Goal: Communication & Community: Connect with others

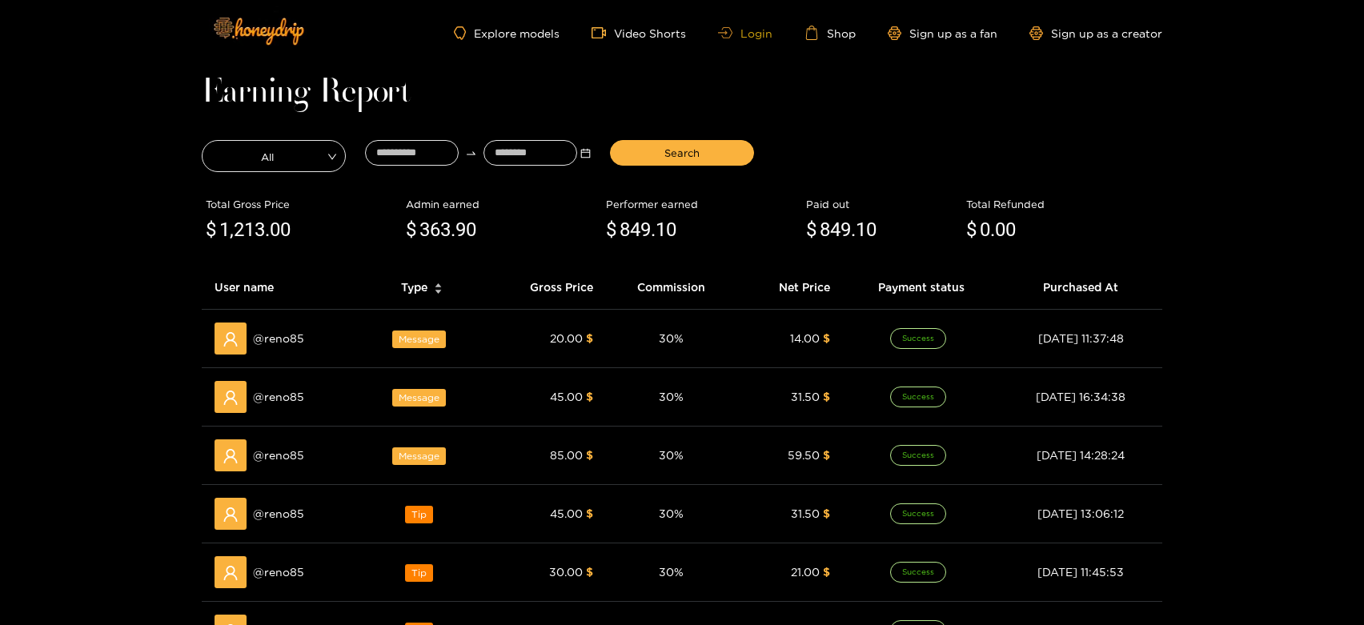
click at [761, 30] on link "Login" at bounding box center [745, 33] width 54 height 12
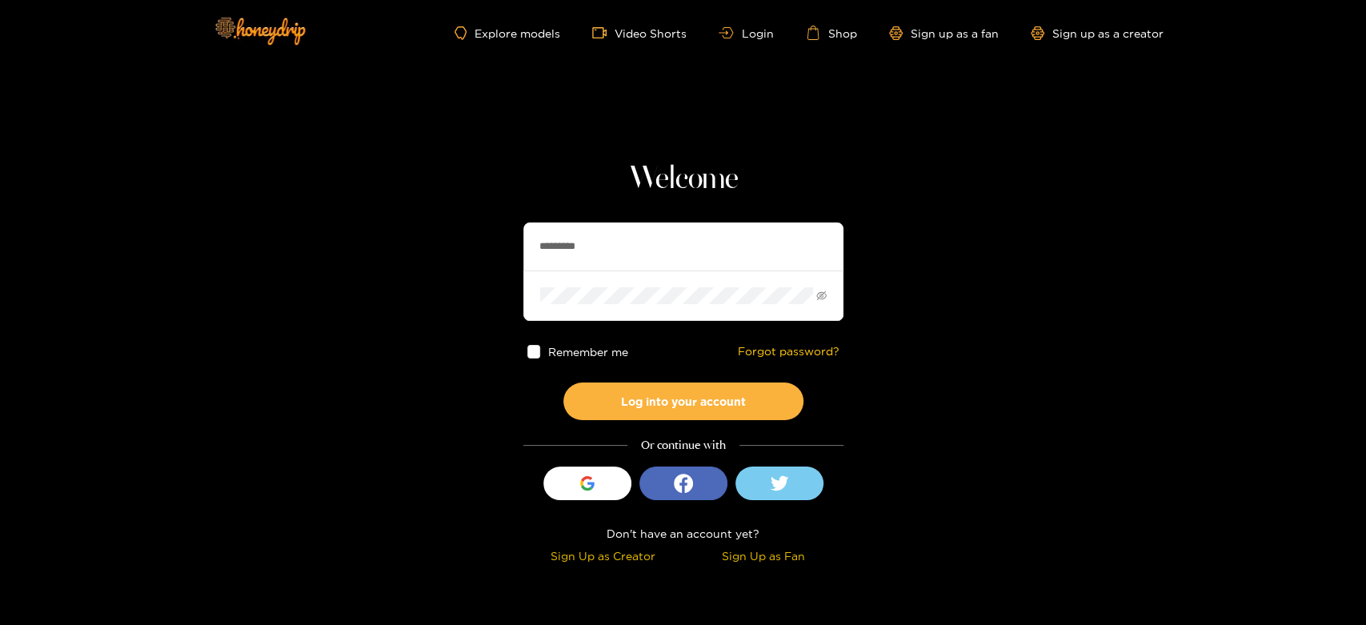
drag, startPoint x: 610, startPoint y: 230, endPoint x: 480, endPoint y: 237, distance: 129.8
click at [480, 237] on section "Welcome ********* Remember me Forgot password? Log into your account Or continu…" at bounding box center [683, 284] width 1366 height 569
paste input "*"
type input "**********"
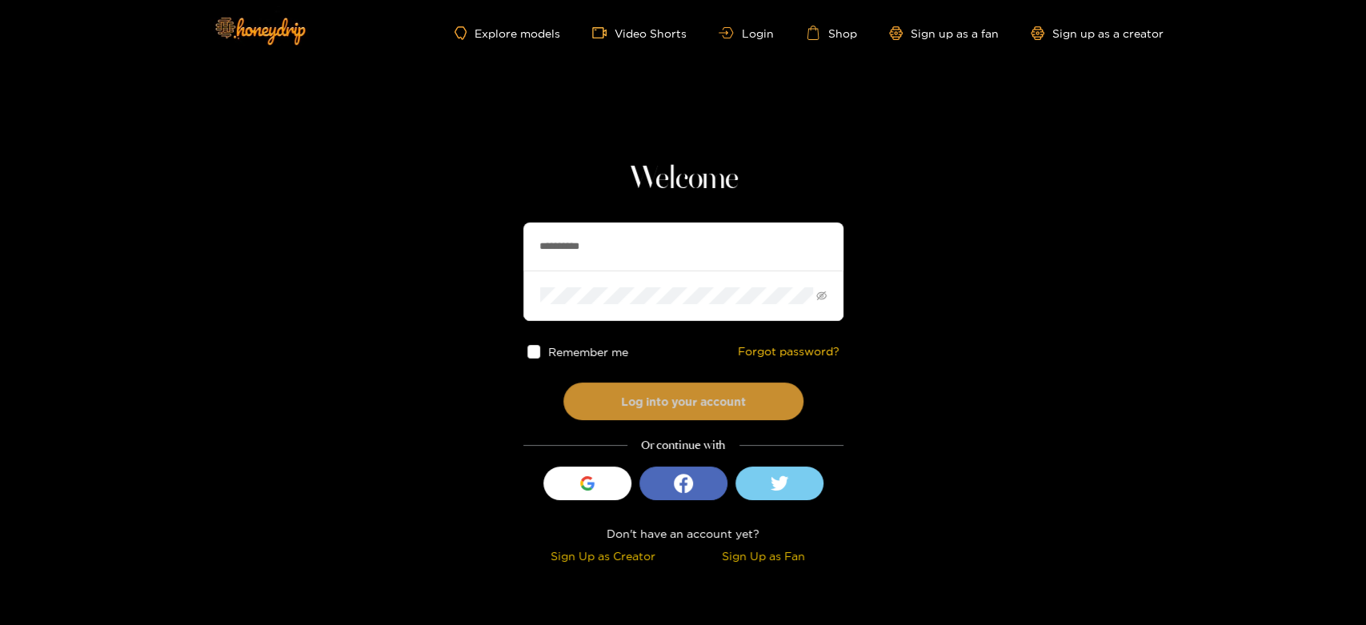
click at [651, 388] on button "Log into your account" at bounding box center [683, 402] width 240 height 38
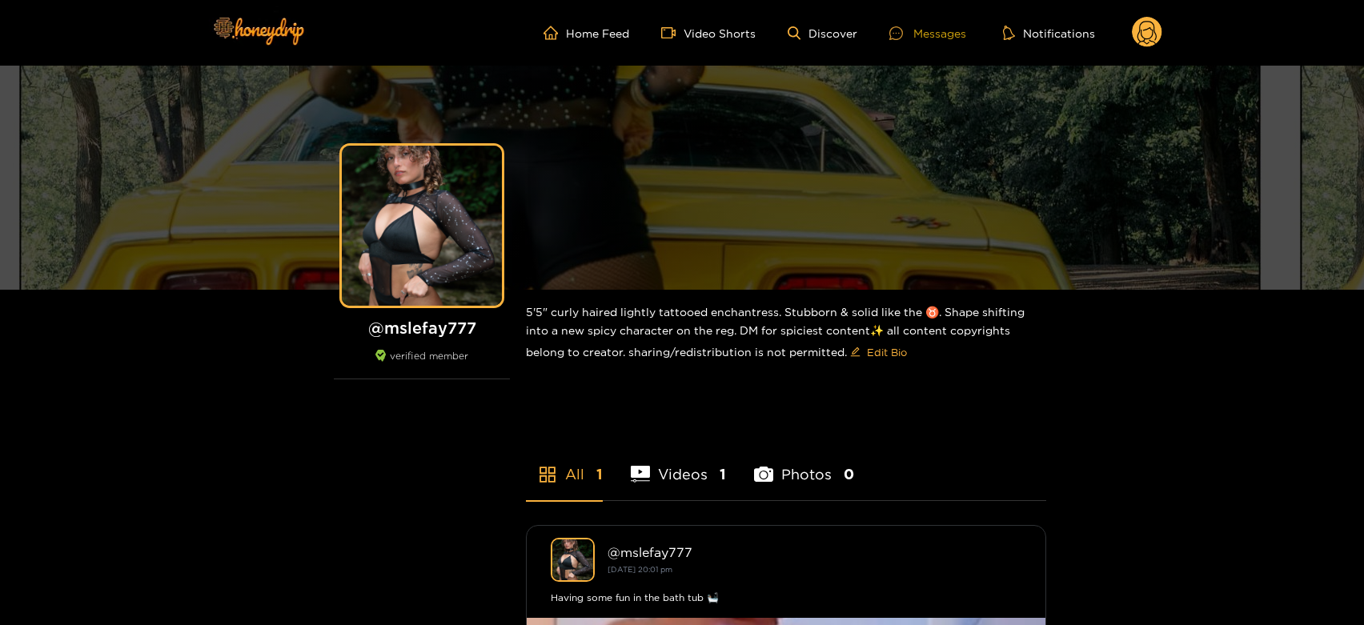
click at [943, 24] on div "Messages" at bounding box center [927, 33] width 77 height 18
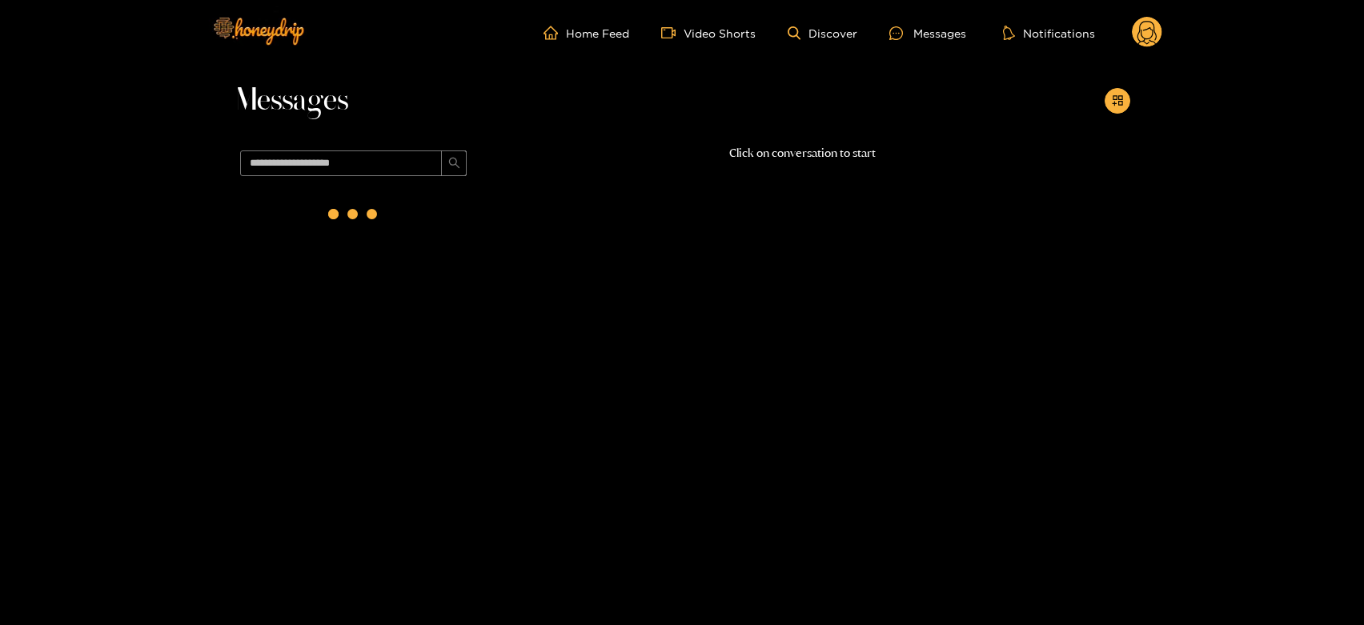
click at [410, 222] on div at bounding box center [354, 217] width 240 height 70
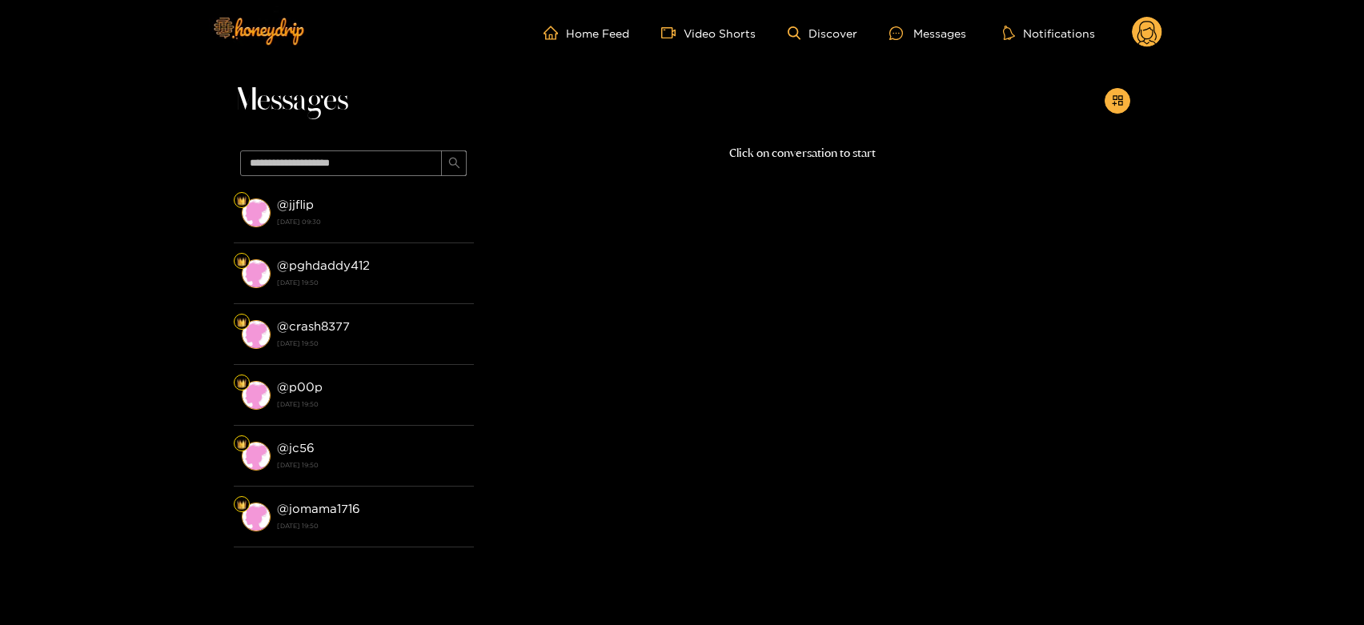
click at [410, 222] on strong "[DATE] 09:30" at bounding box center [371, 221] width 189 height 14
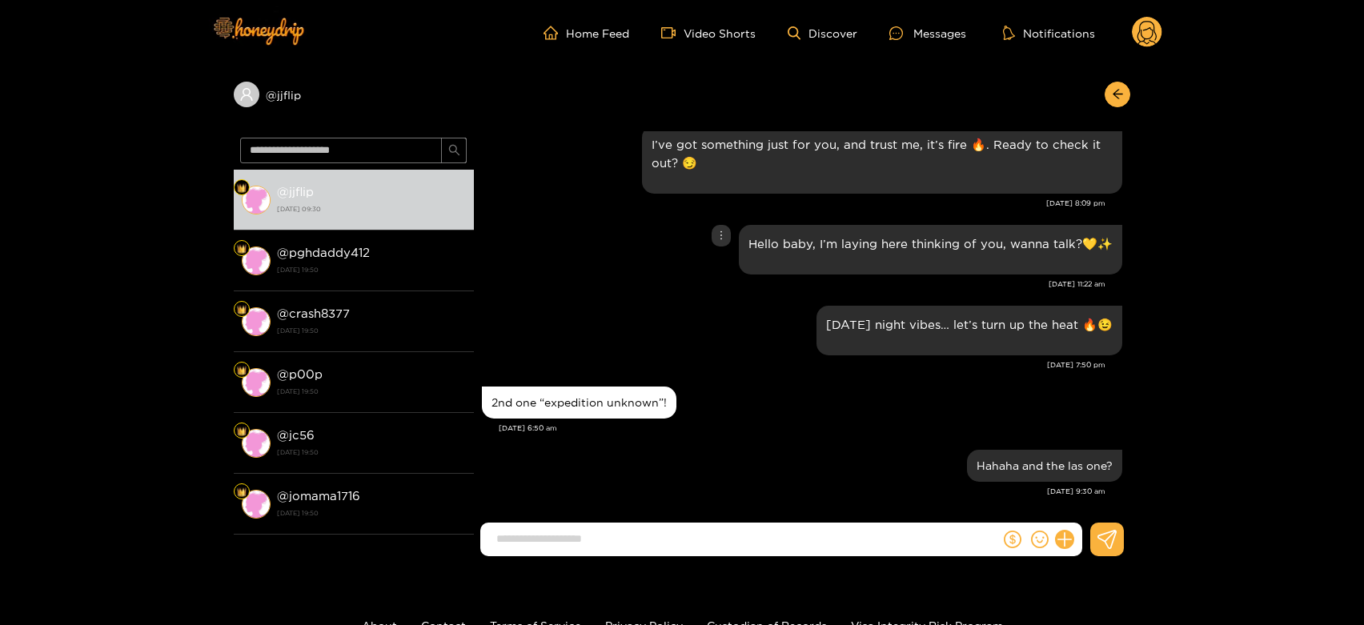
scroll to position [1670, 0]
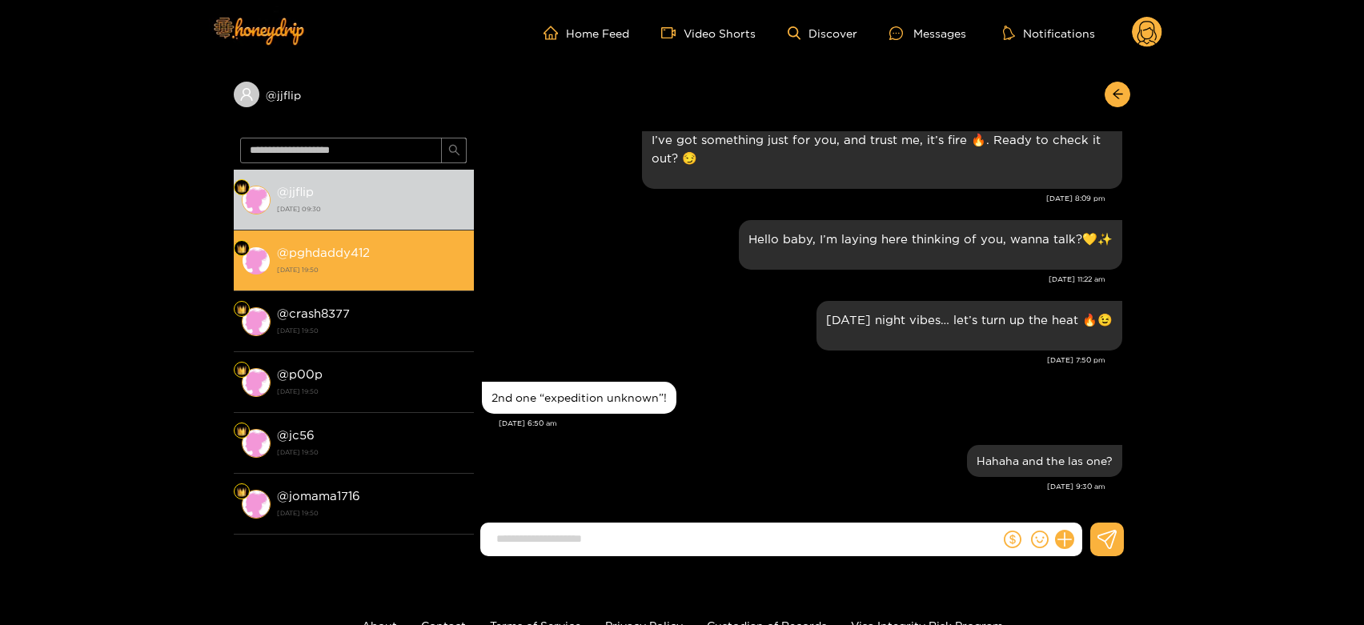
click at [334, 255] on strong "@ pghdaddy412" at bounding box center [323, 253] width 93 height 14
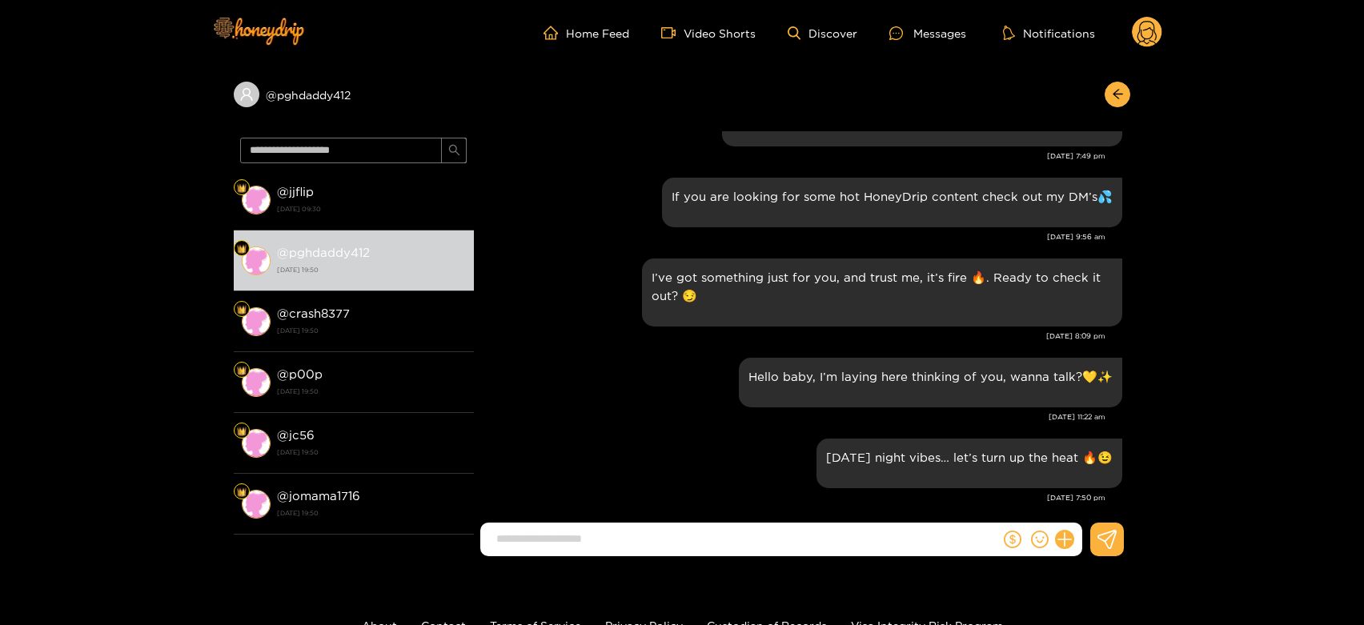
scroll to position [1692, 0]
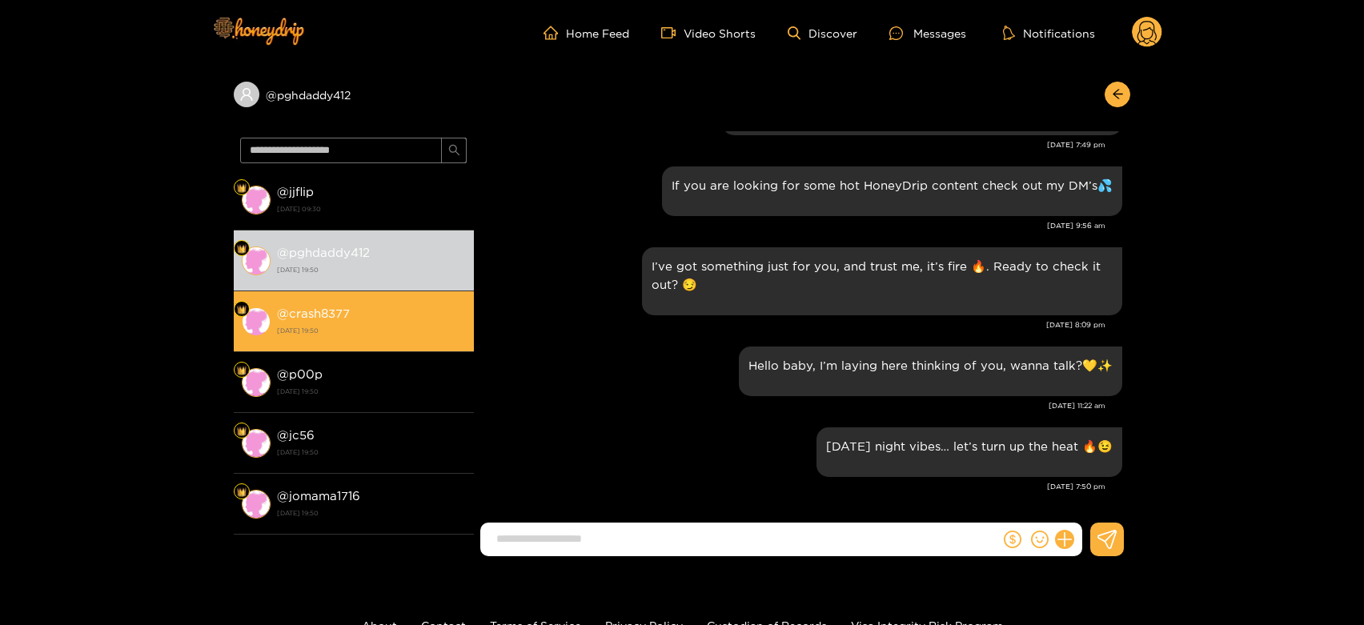
click at [376, 315] on div "@ crash8377 [DATE] 19:50" at bounding box center [371, 321] width 189 height 36
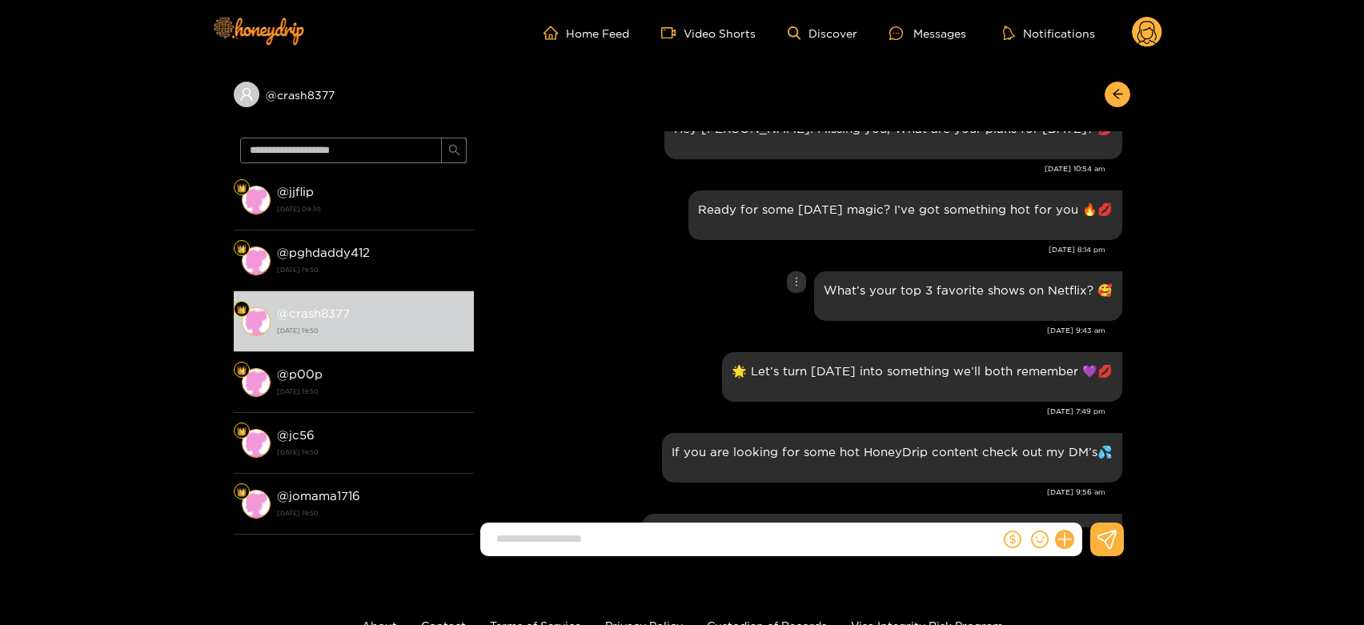
scroll to position [1337, 0]
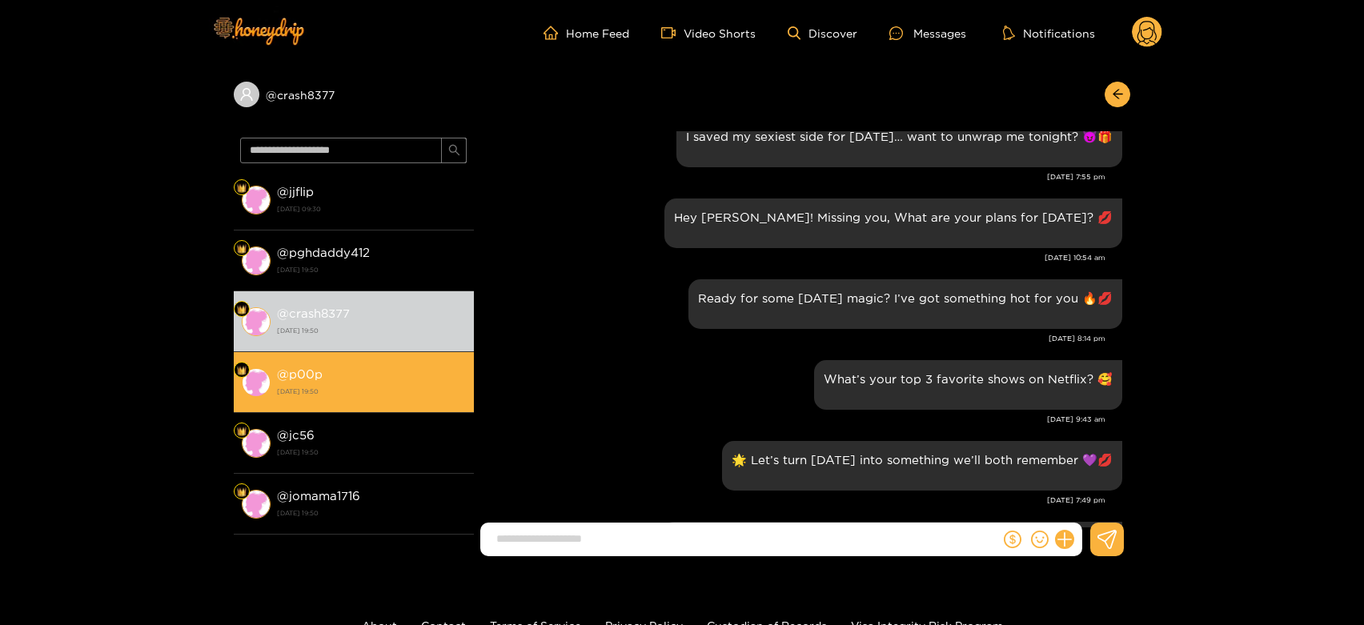
drag, startPoint x: 431, startPoint y: 371, endPoint x: 962, endPoint y: 251, distance: 544.7
click at [431, 371] on div "@ p00p [DATE] 19:50" at bounding box center [371, 382] width 189 height 36
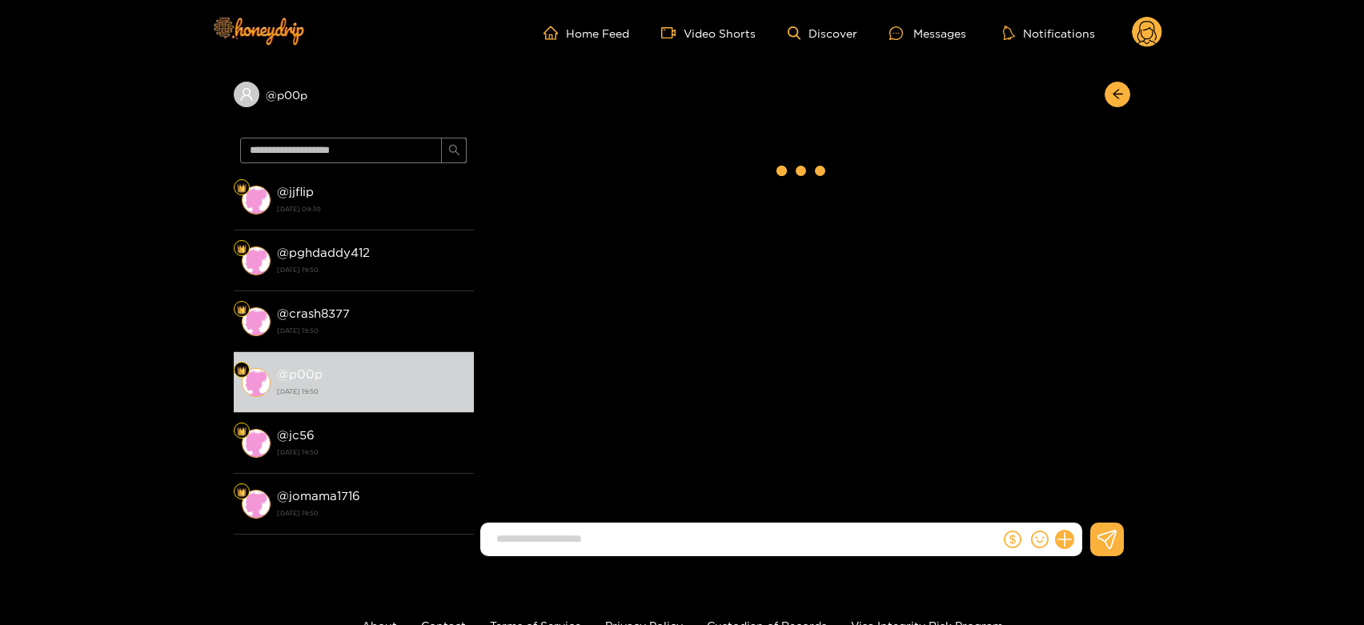
click at [1146, 30] on icon at bounding box center [1146, 35] width 19 height 28
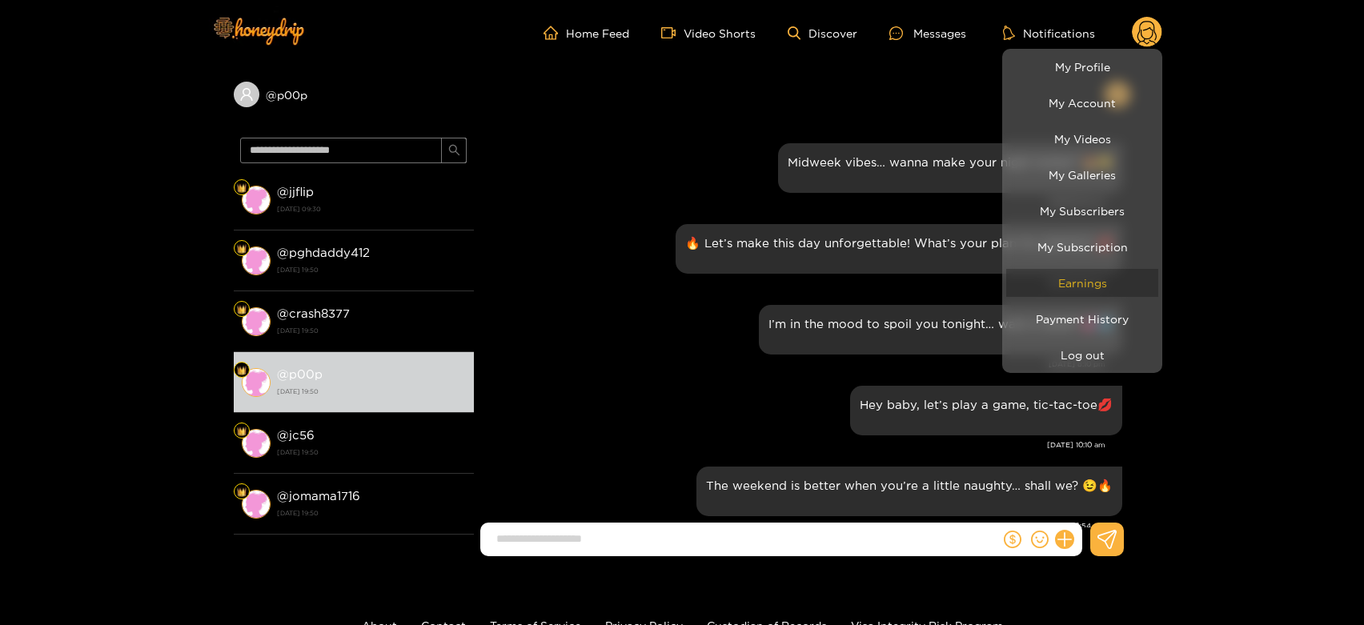
click at [1066, 284] on link "Earnings" at bounding box center [1082, 283] width 152 height 28
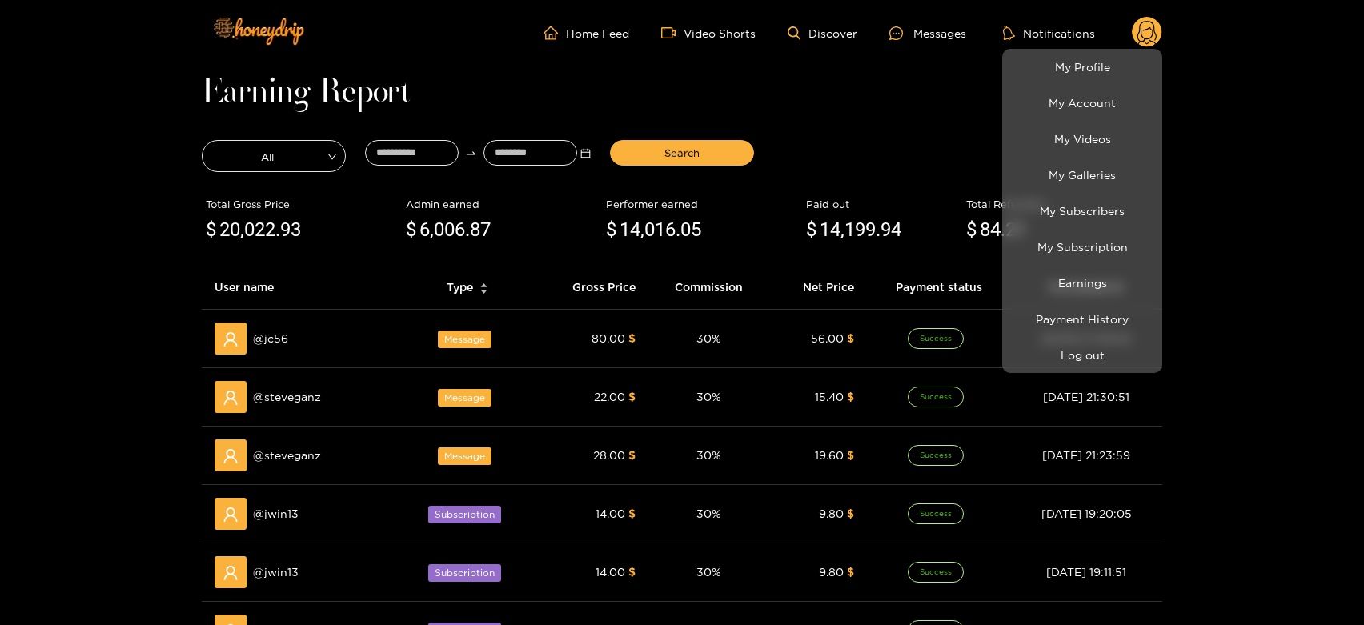
click at [279, 347] on div at bounding box center [682, 312] width 1364 height 625
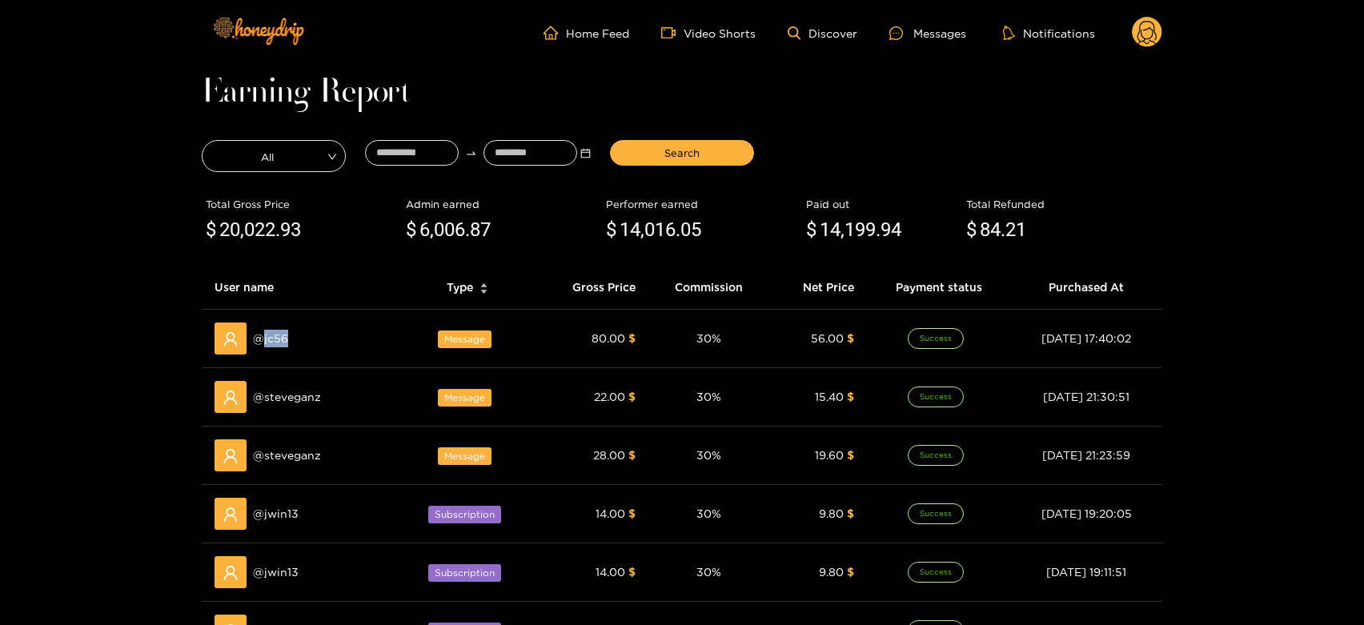
click at [279, 347] on div "@ jc56" at bounding box center [300, 338] width 173 height 32
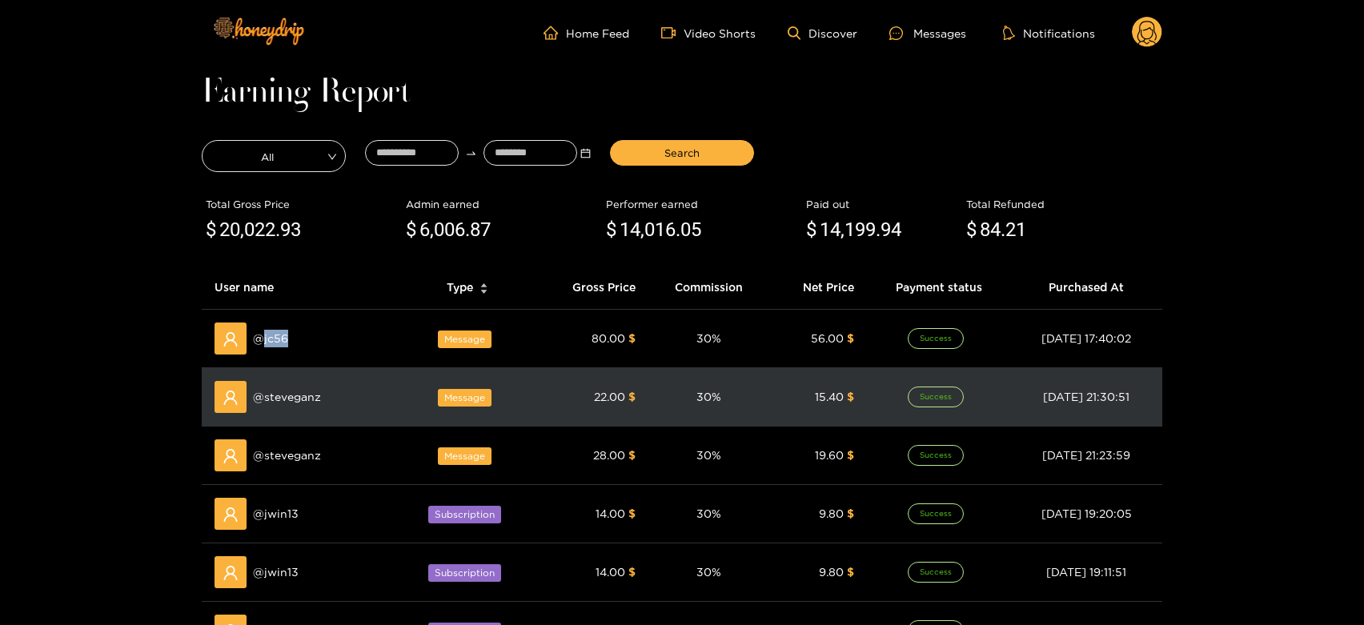
copy span "jc56"
click at [291, 389] on span "@ steveganz" at bounding box center [287, 397] width 68 height 18
copy span "steveganz"
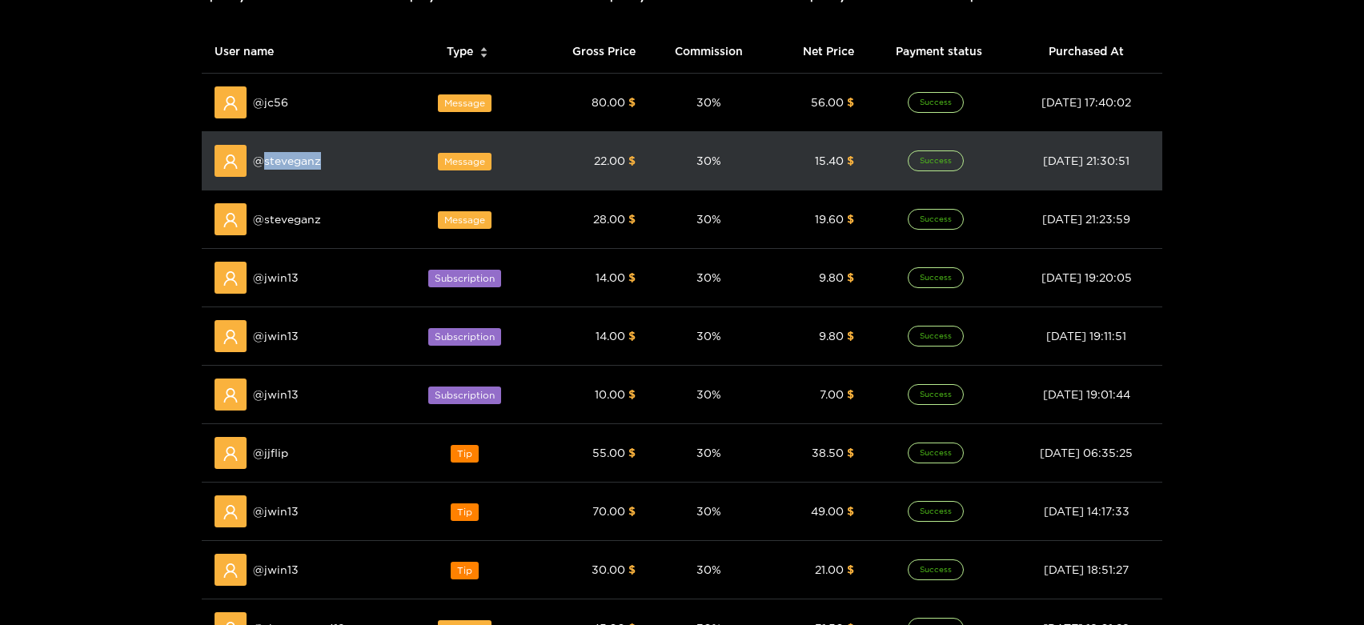
scroll to position [266, 0]
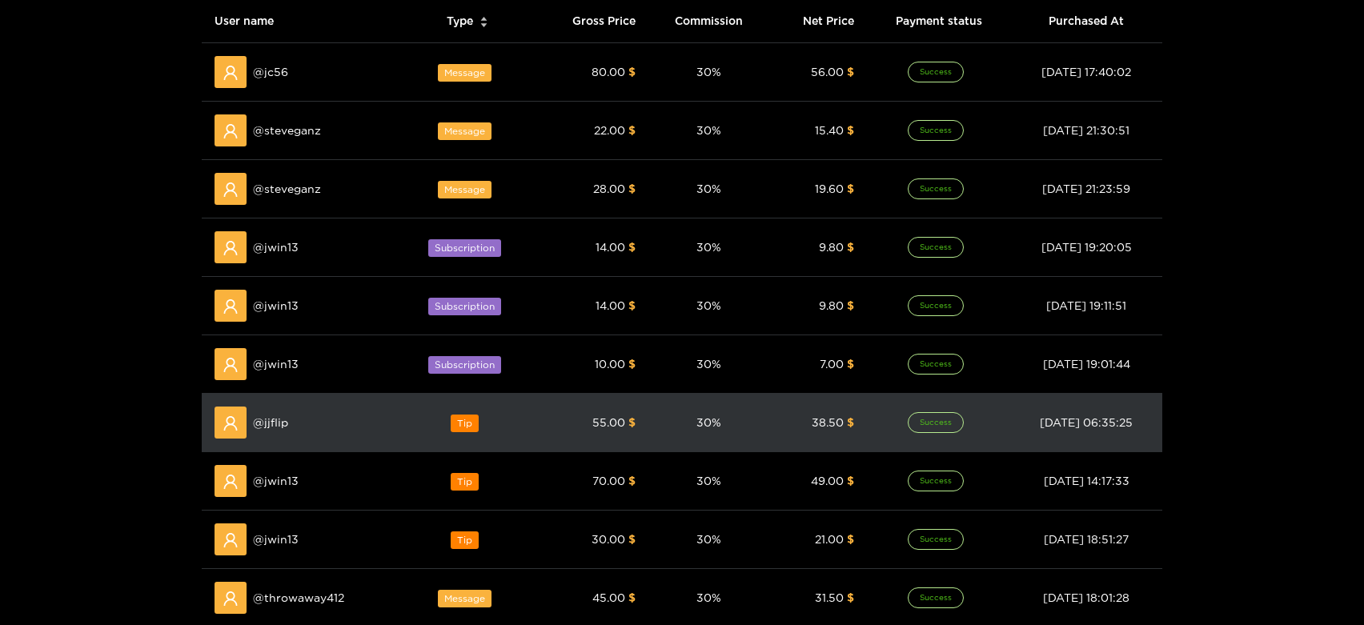
click at [267, 414] on span "@ jjflip" at bounding box center [270, 423] width 35 height 18
click at [266, 414] on span "@ jjflip" at bounding box center [270, 423] width 35 height 18
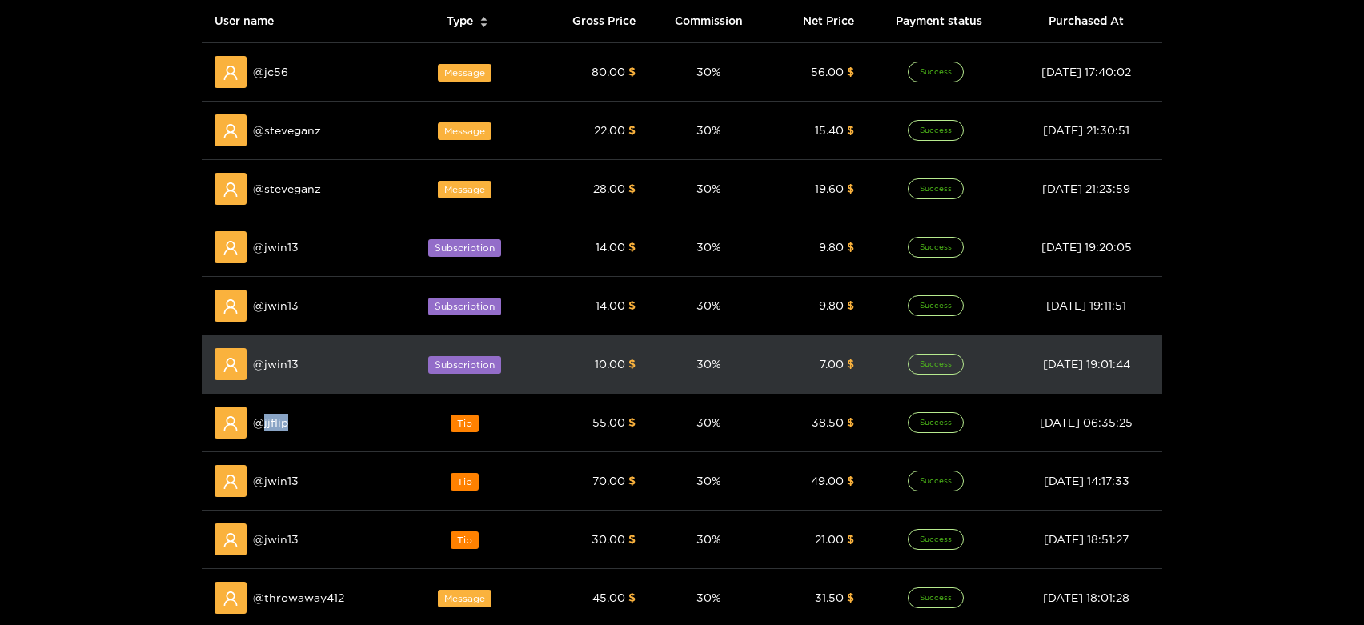
copy span "jjflip"
click at [279, 364] on span "@ jwin13" at bounding box center [276, 364] width 46 height 18
copy span "jwin13"
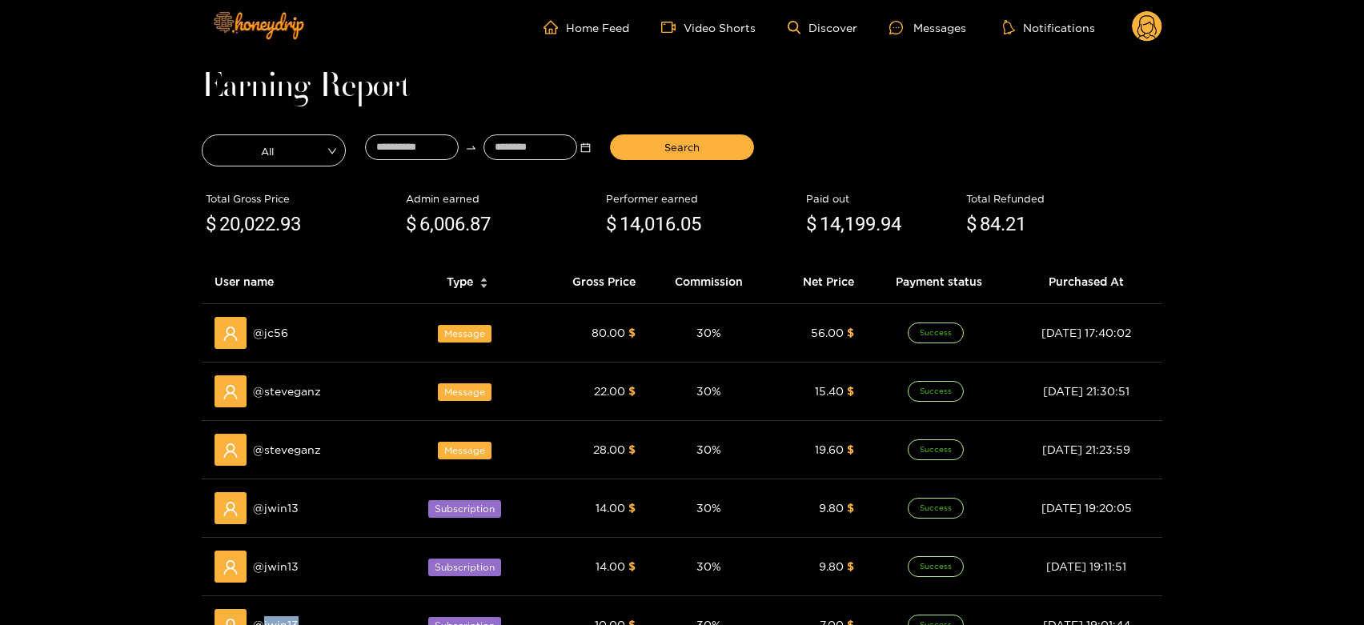
scroll to position [0, 0]
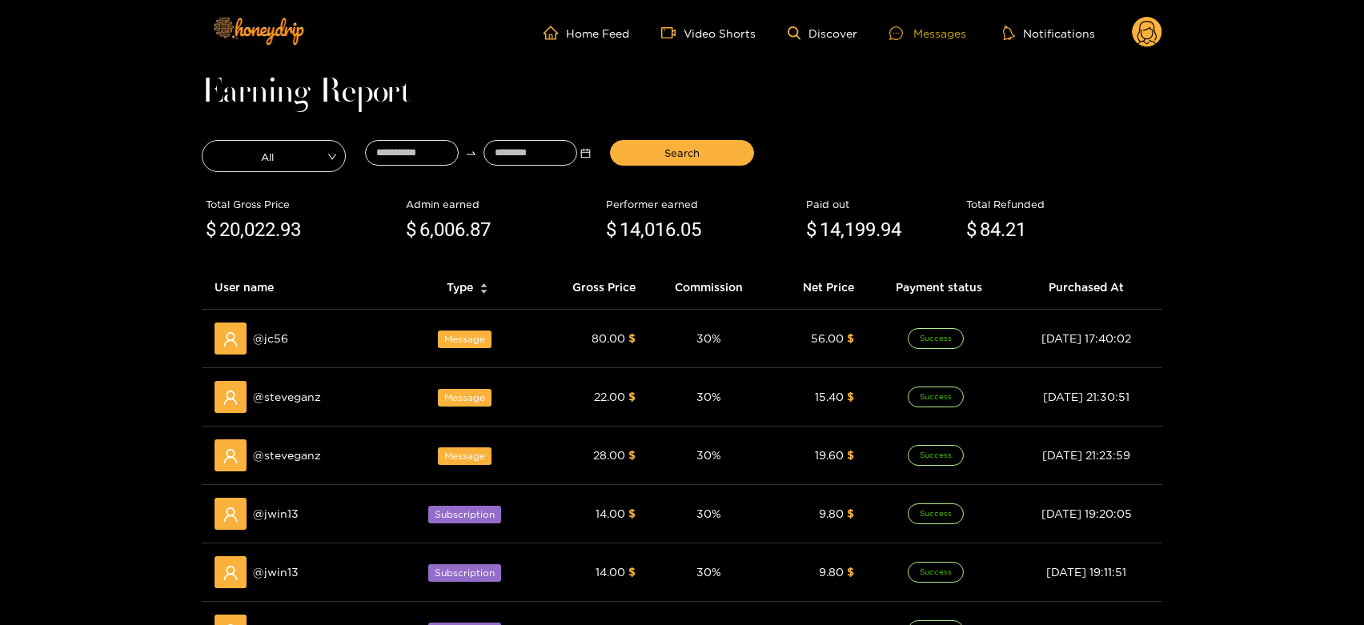
click at [935, 38] on div "Messages" at bounding box center [927, 33] width 77 height 18
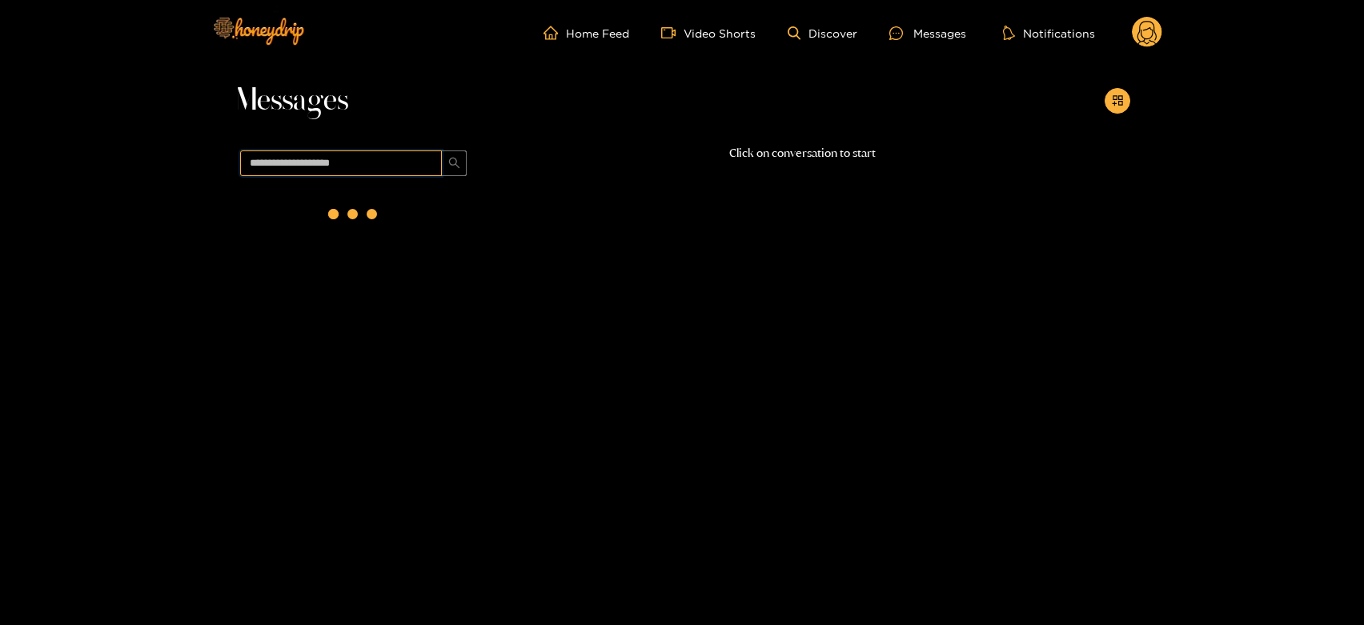
click at [290, 171] on input "text" at bounding box center [341, 163] width 202 height 26
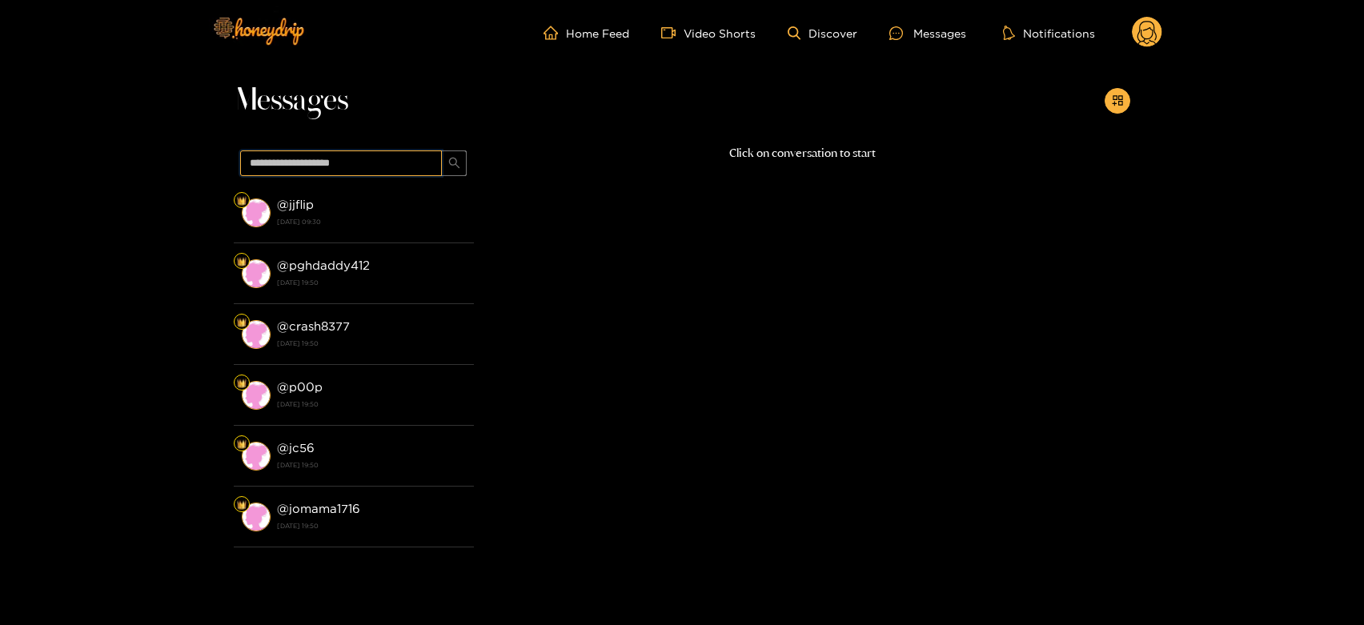
paste input "******"
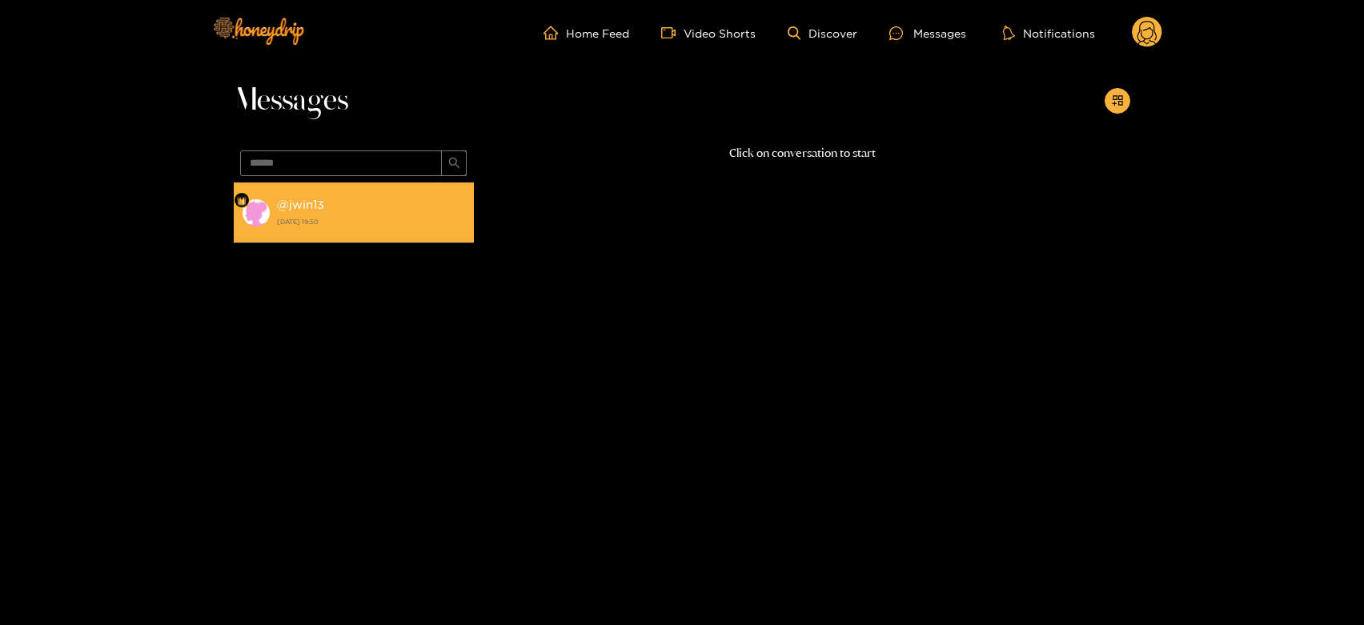
click at [306, 213] on div "@ jwin13 [DATE] 19:50" at bounding box center [371, 212] width 189 height 36
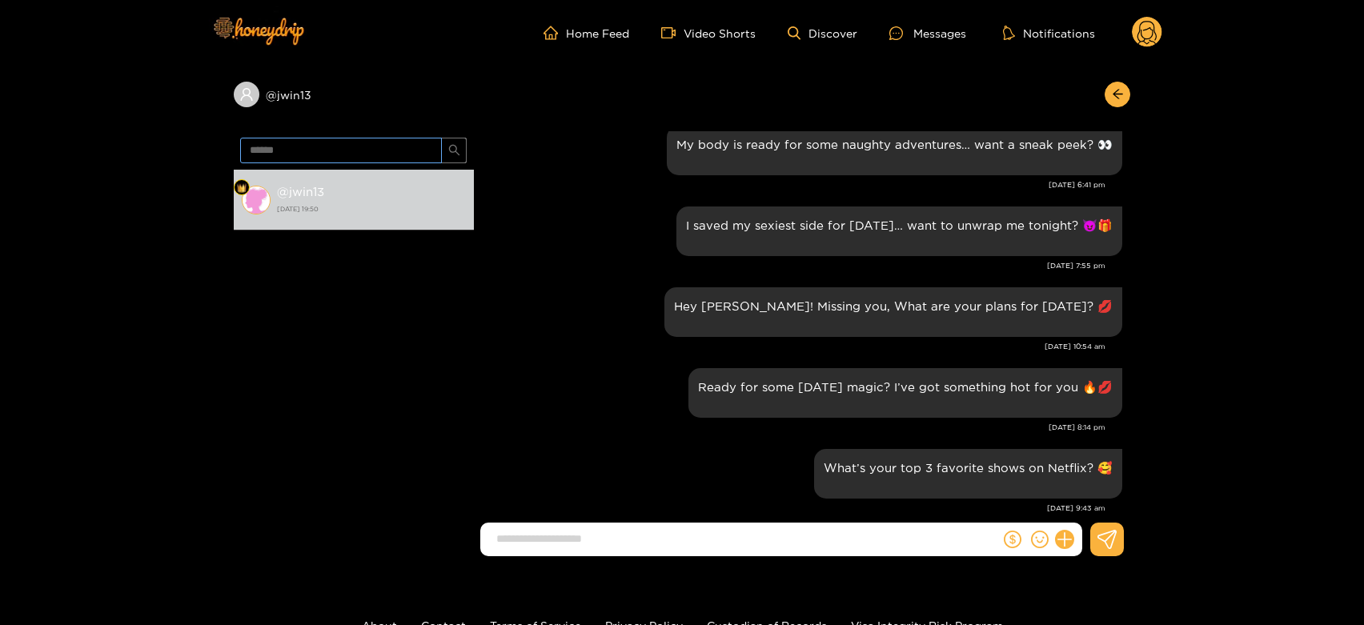
scroll to position [1632, 0]
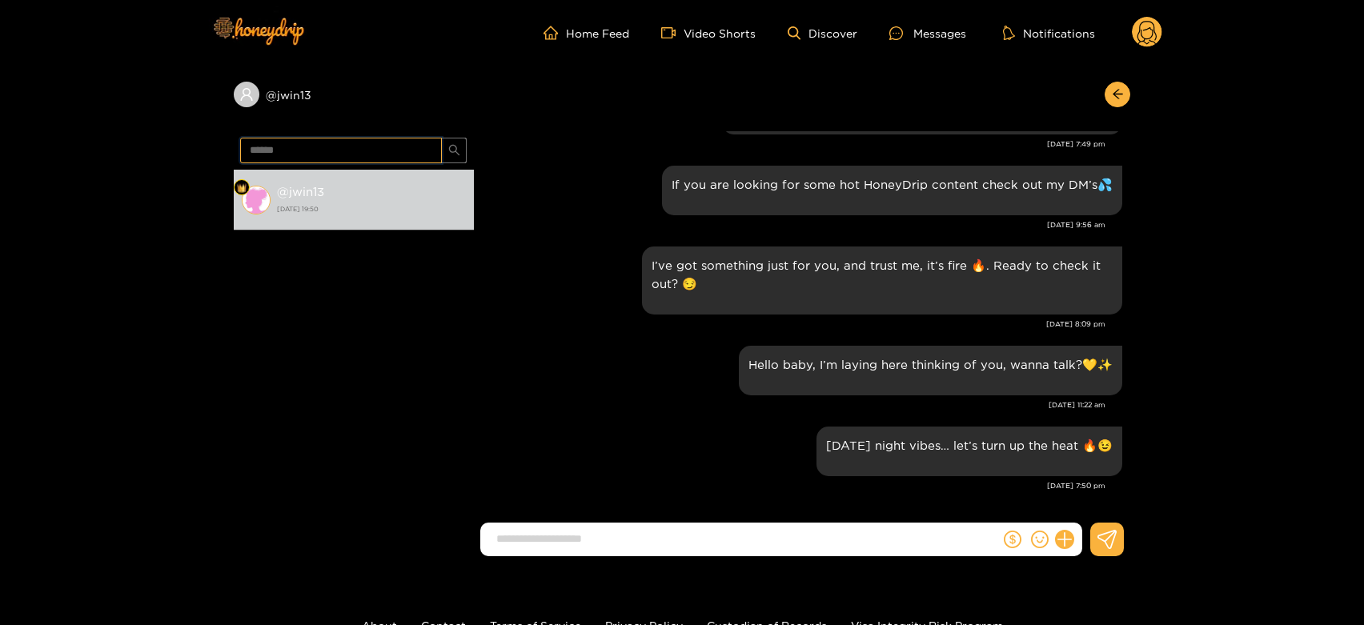
click at [406, 145] on input "******" at bounding box center [341, 151] width 202 height 26
paste input "text"
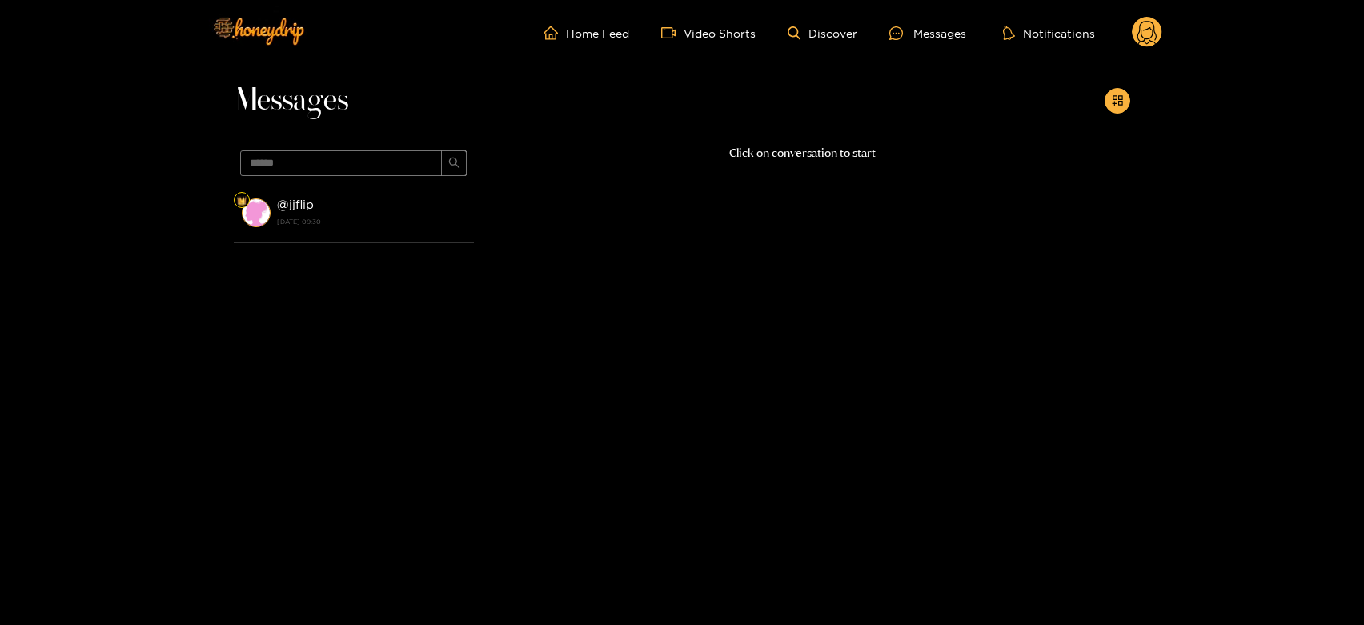
click at [356, 217] on strong "[DATE] 09:30" at bounding box center [371, 221] width 189 height 14
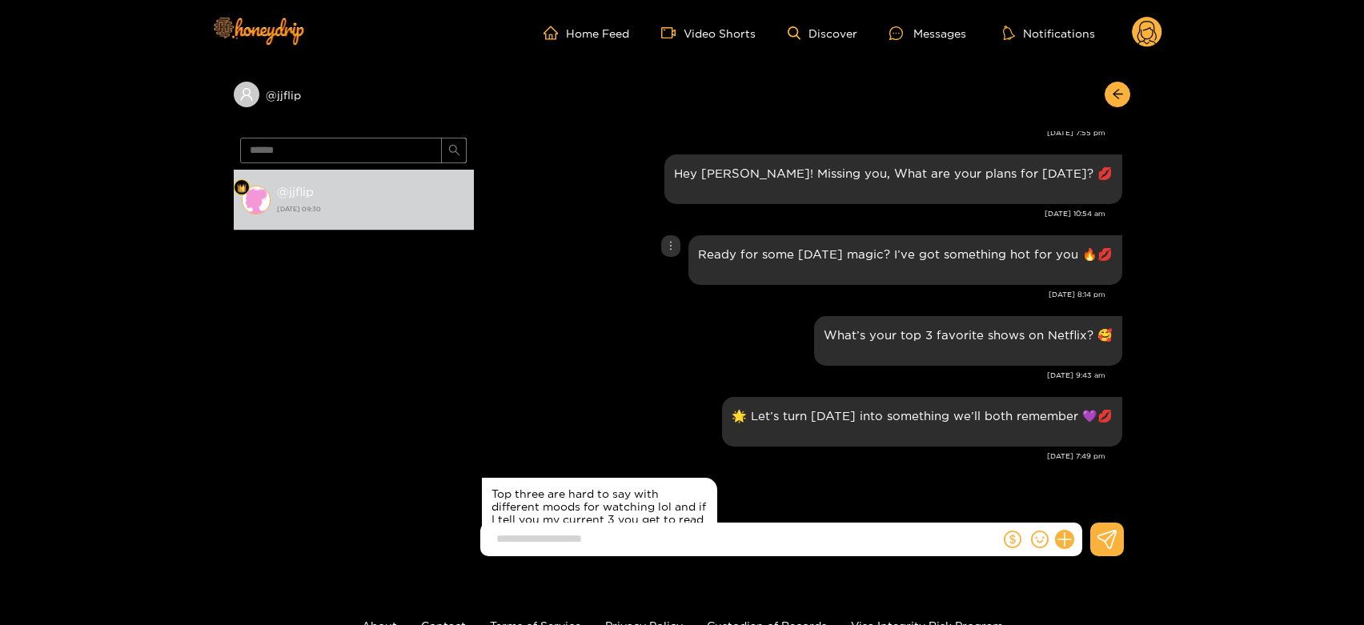
scroll to position [870, 0]
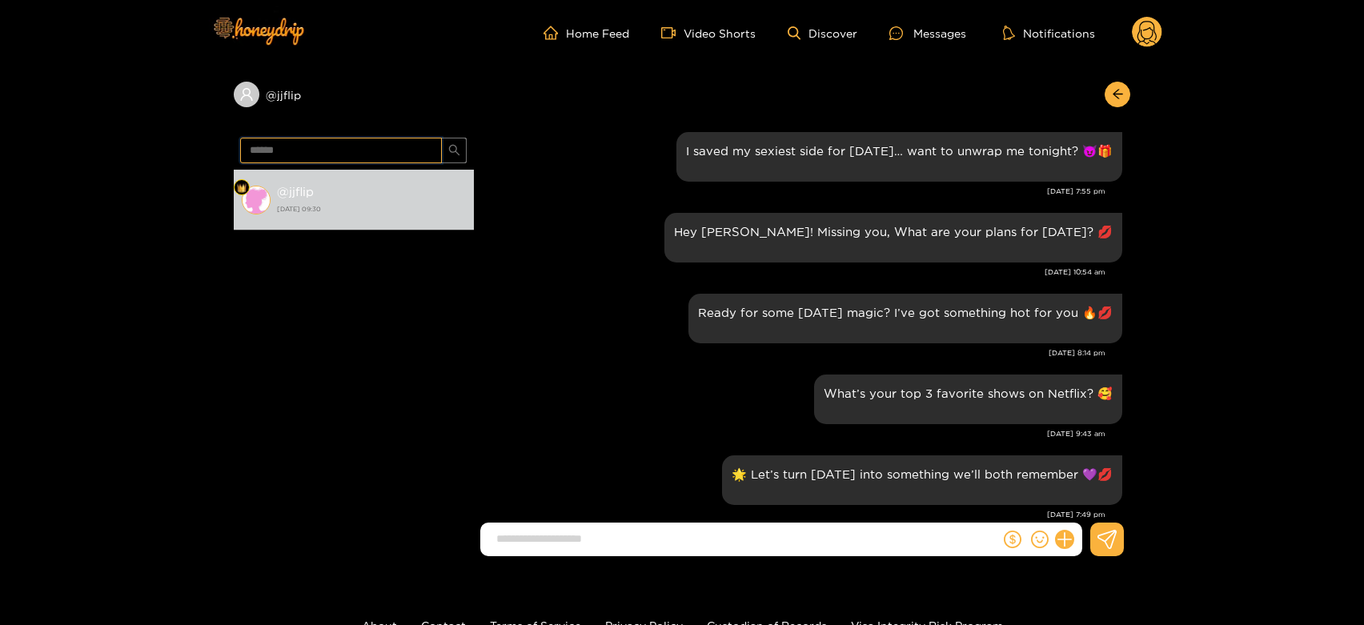
click at [379, 158] on input "******" at bounding box center [341, 151] width 202 height 26
click at [753, 300] on div "Ready for some [DATE] magic? I’ve got something hot for you 🔥💋" at bounding box center [905, 319] width 434 height 50
click at [274, 139] on input "******" at bounding box center [341, 151] width 202 height 26
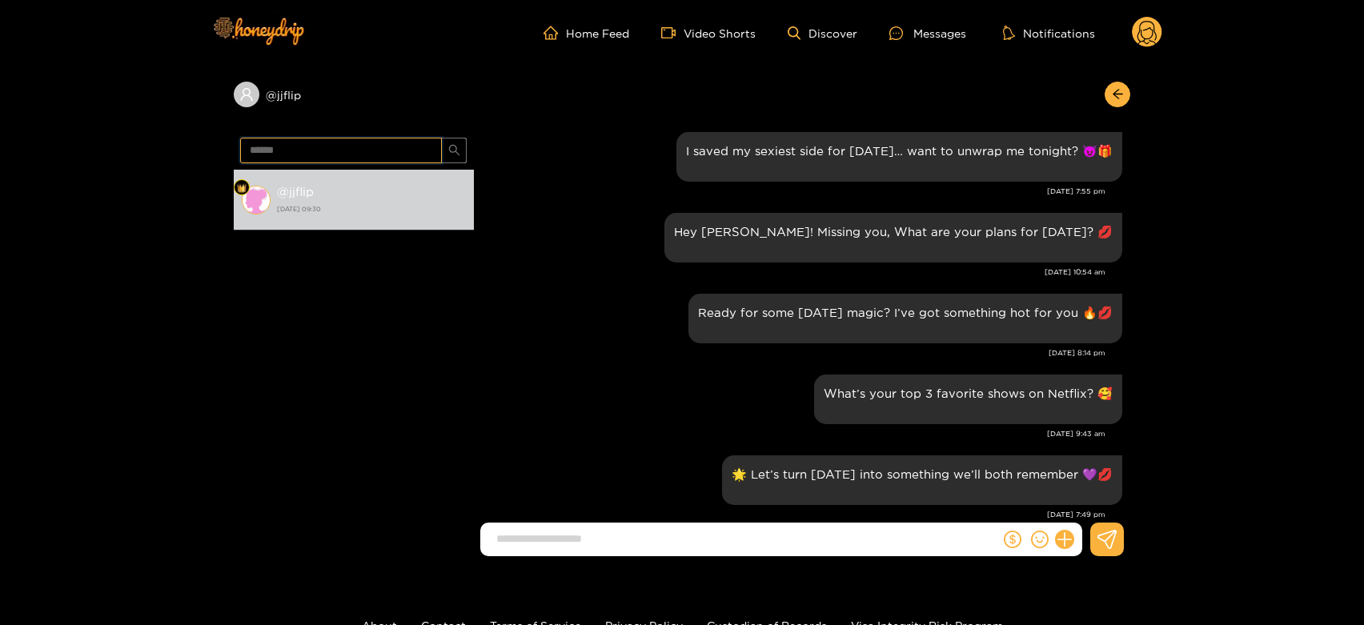
paste input "***"
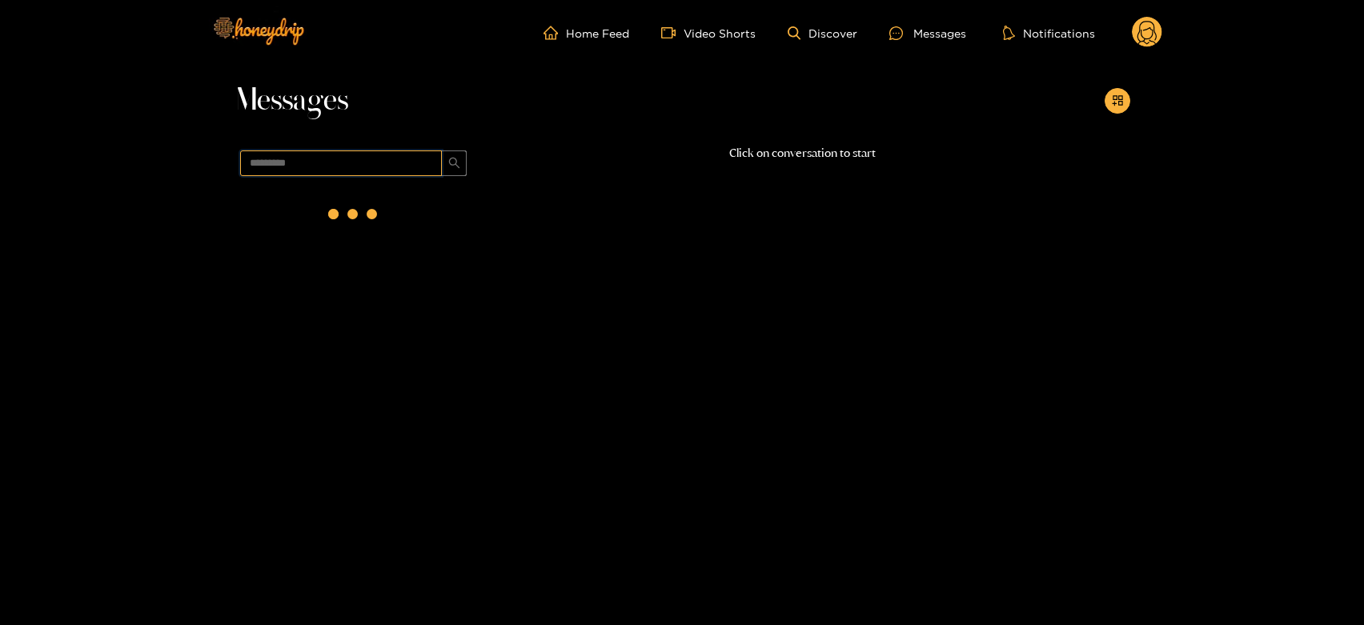
scroll to position [0, 0]
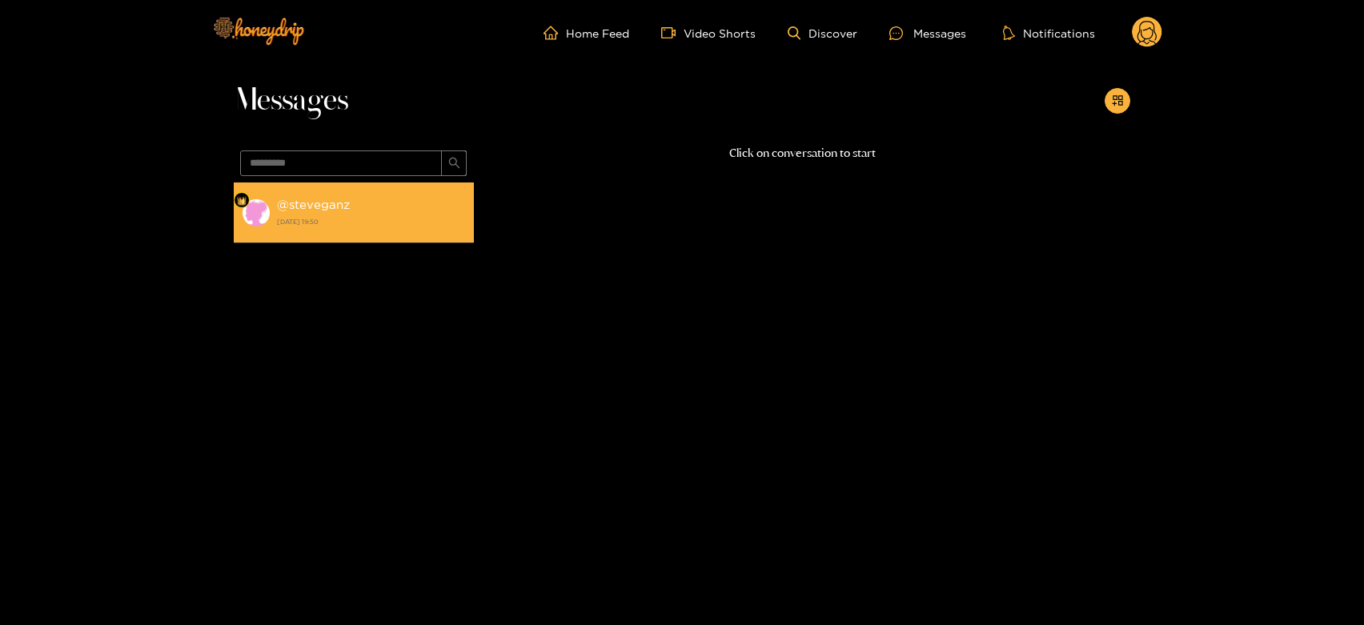
click at [366, 219] on strong "[DATE] 19:50" at bounding box center [371, 221] width 189 height 14
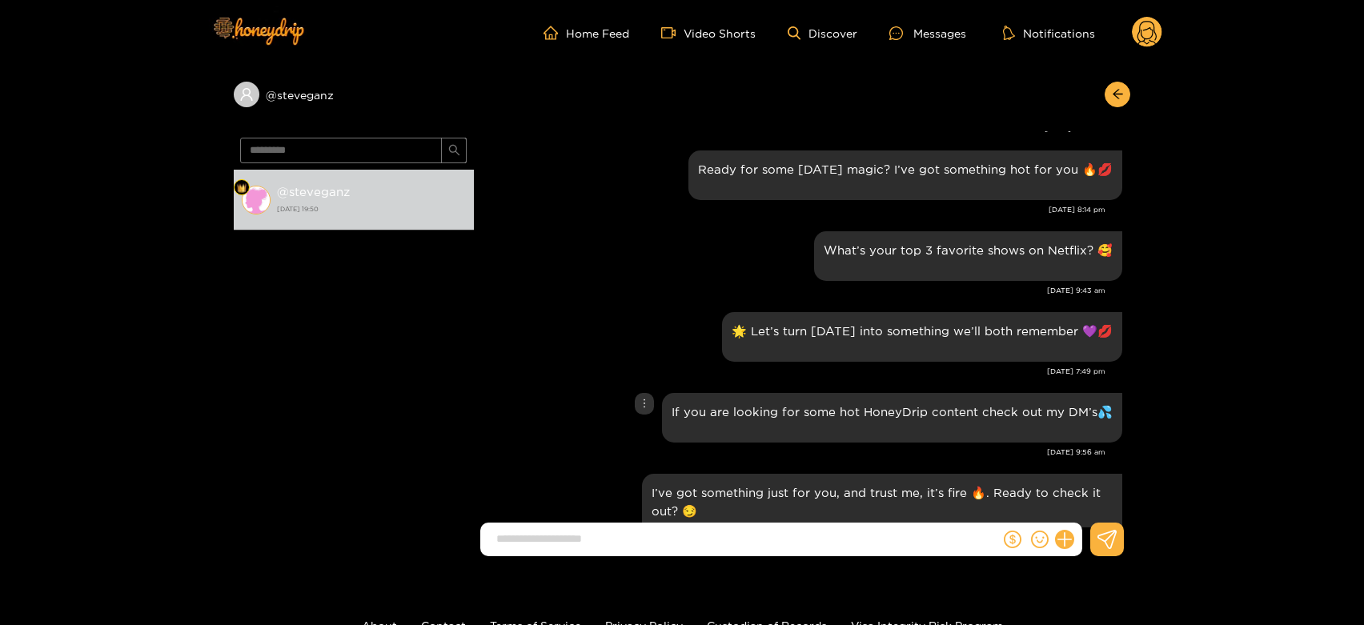
scroll to position [883, 0]
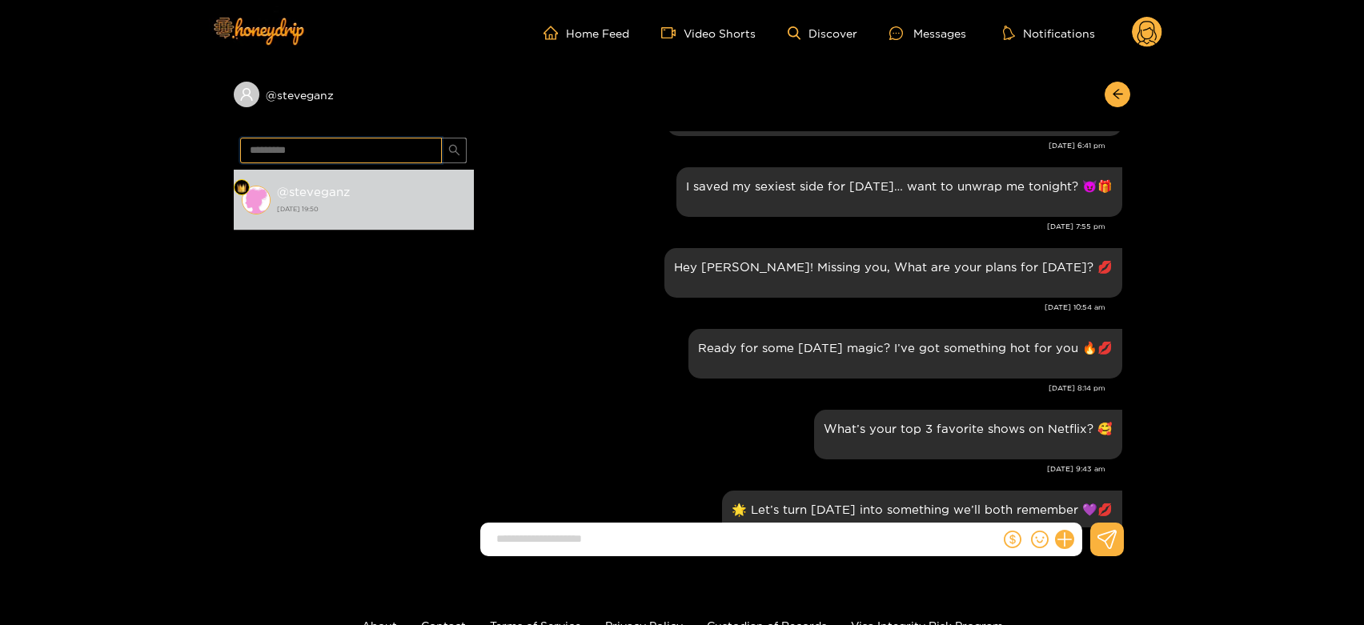
click at [397, 152] on input "*********" at bounding box center [341, 151] width 202 height 26
paste input "text"
type input "****"
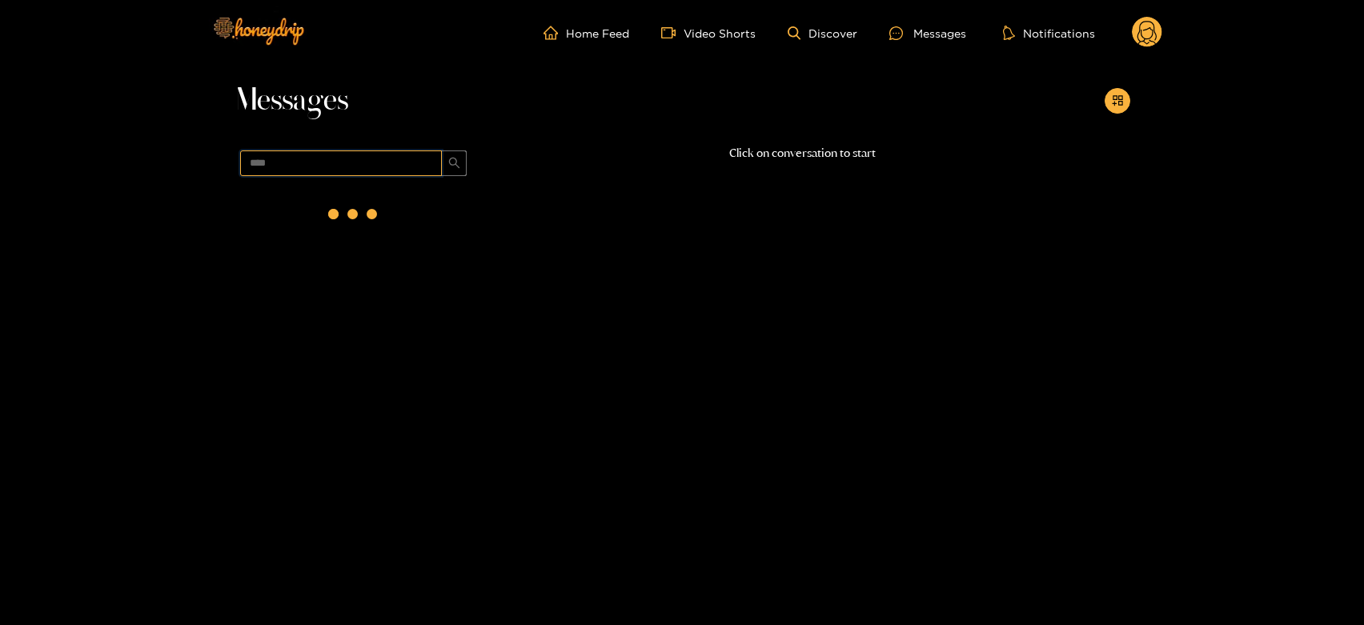
scroll to position [0, 0]
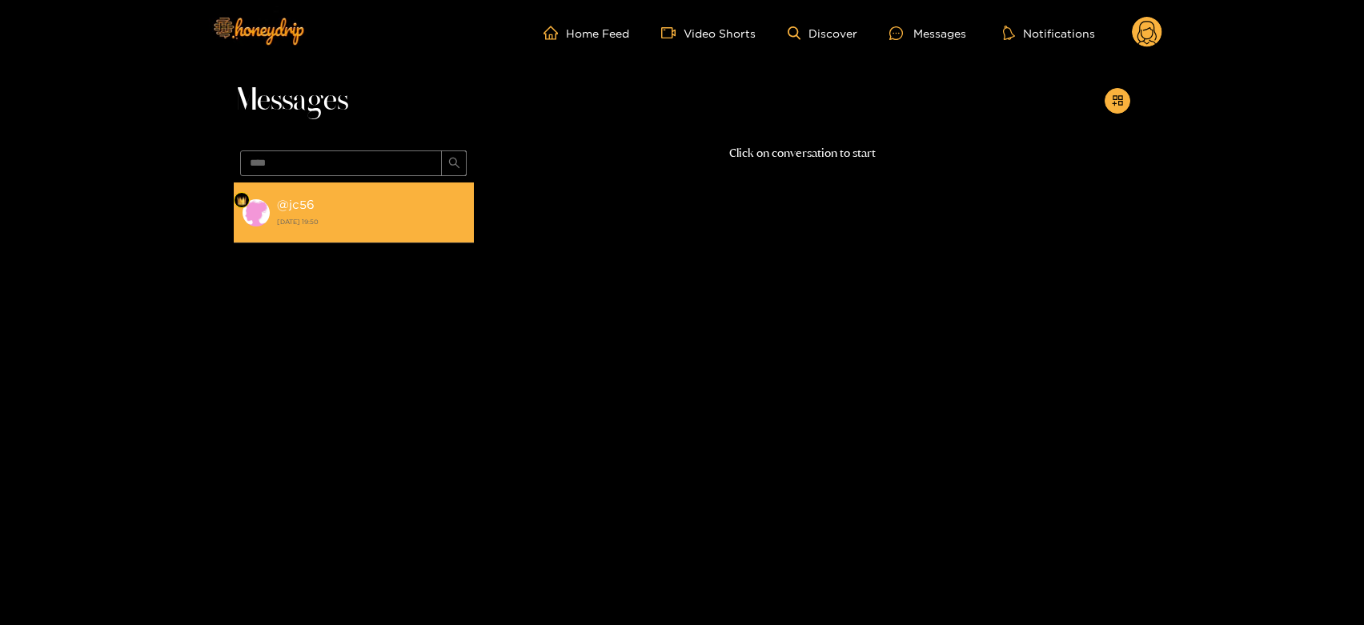
click at [360, 214] on strong "[DATE] 19:50" at bounding box center [371, 221] width 189 height 14
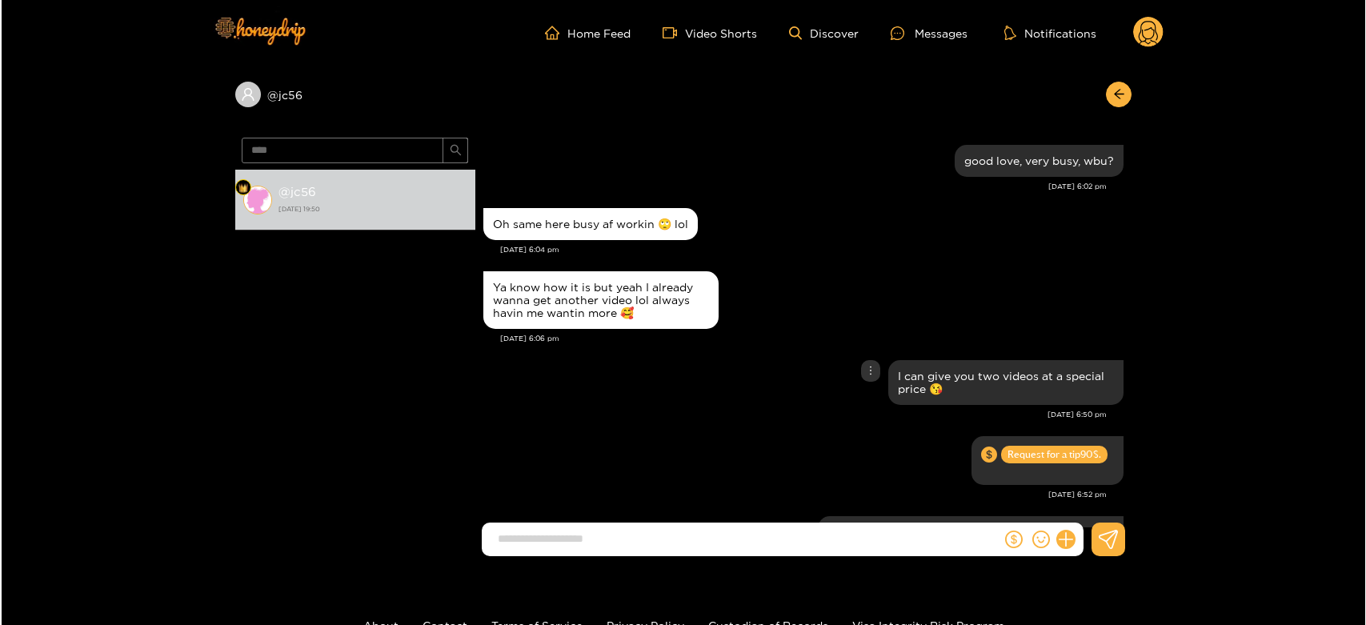
scroll to position [1592, 0]
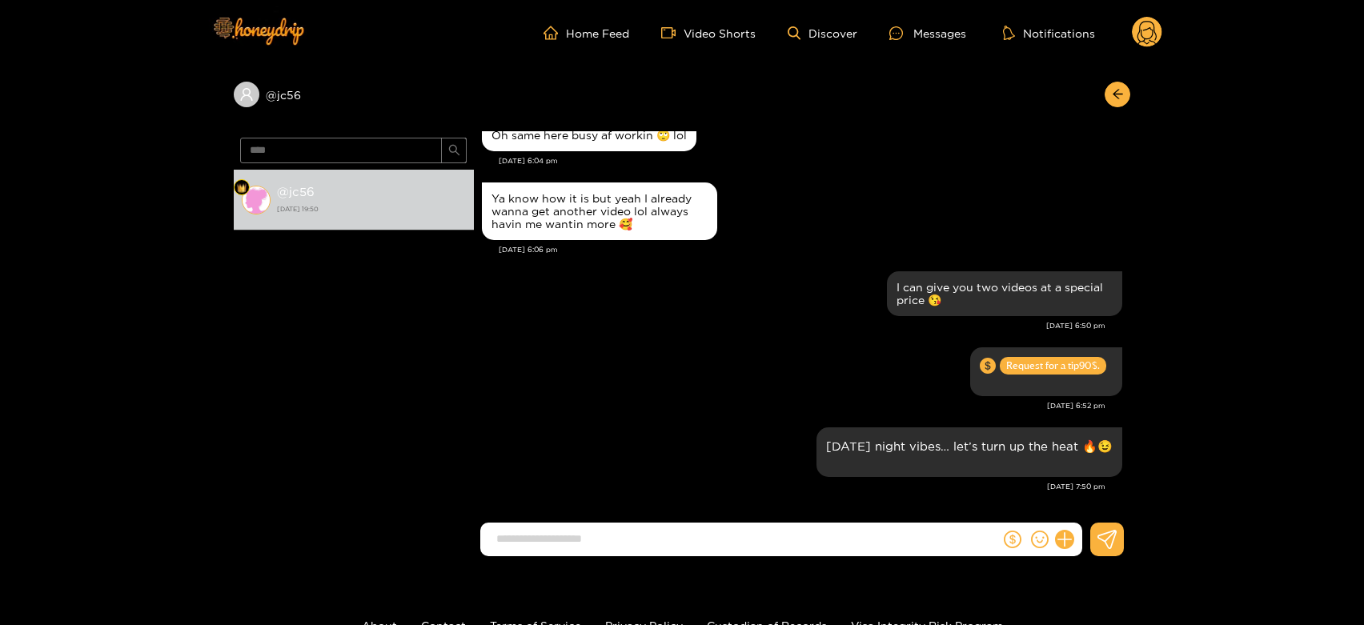
click at [1149, 33] on circle at bounding box center [1147, 32] width 30 height 30
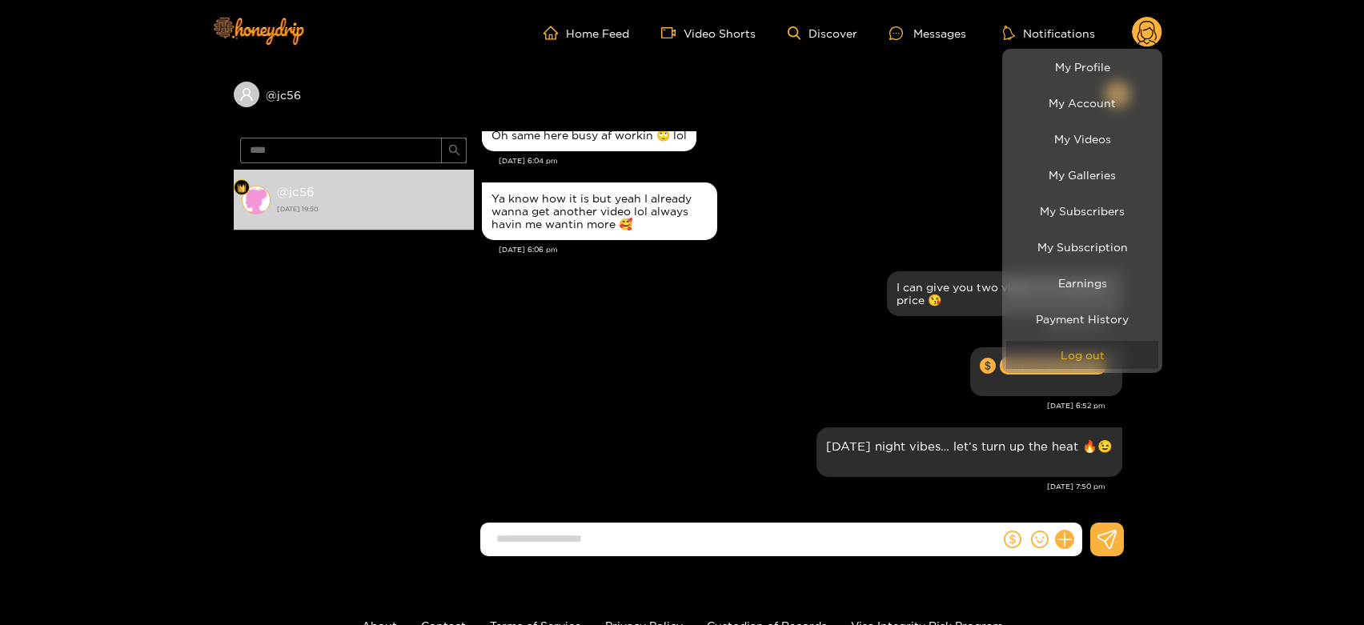
click at [1043, 364] on button "Log out" at bounding box center [1082, 355] width 152 height 28
